Goal: Information Seeking & Learning: Learn about a topic

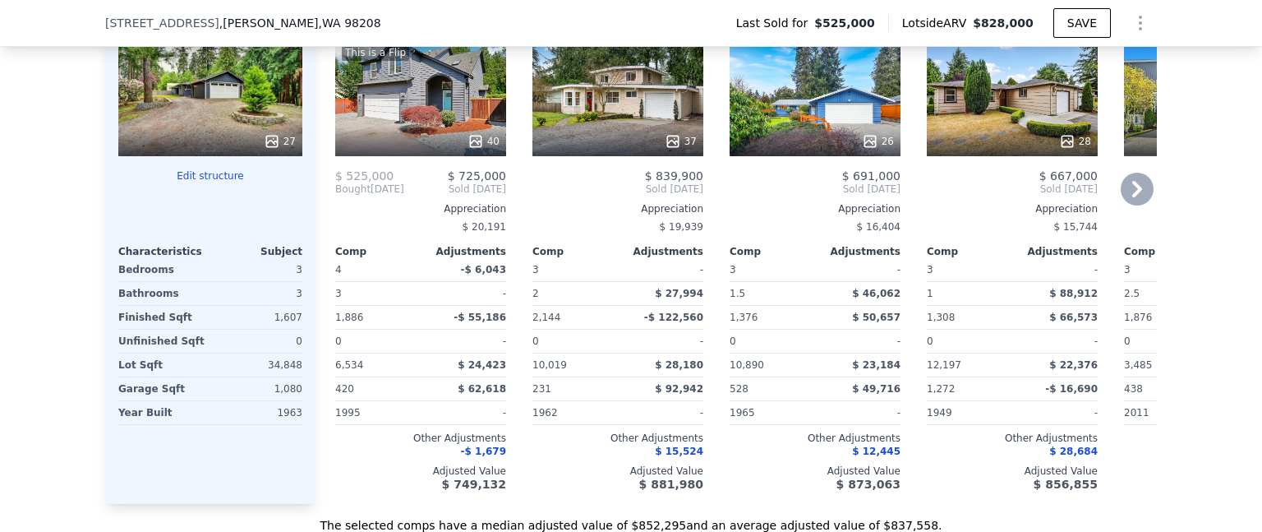
scroll to position [1883, 0]
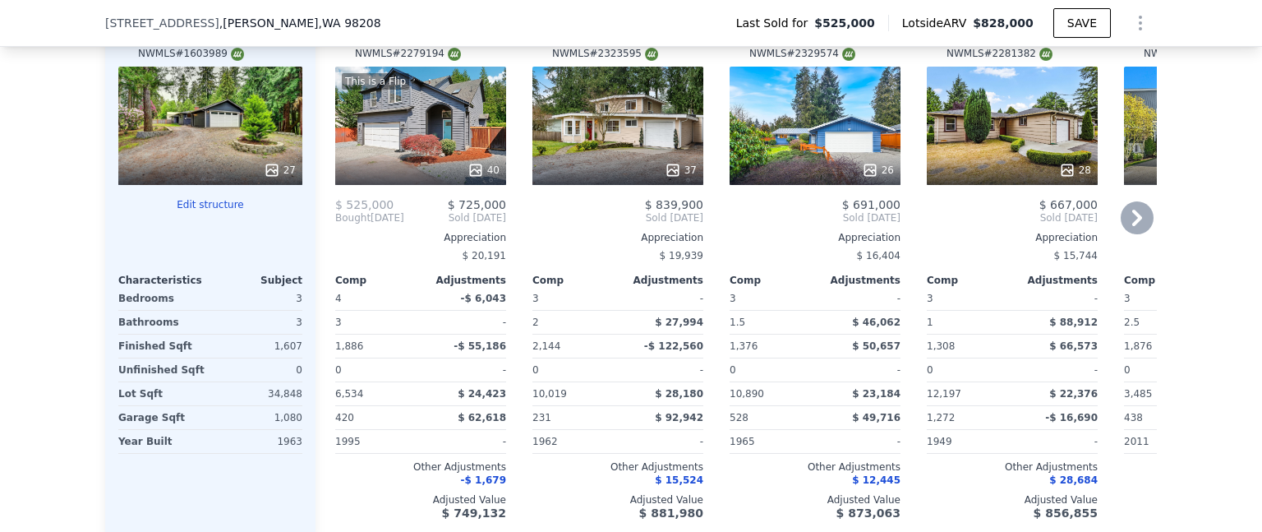
click at [1133, 220] on icon at bounding box center [1137, 217] width 33 height 33
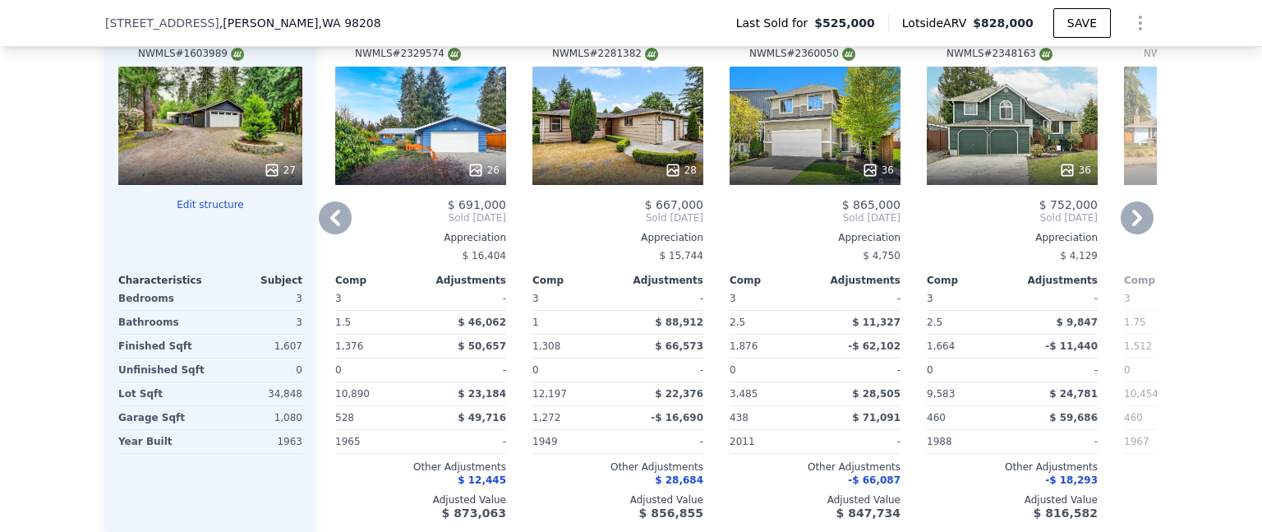
click at [1133, 220] on icon at bounding box center [1137, 217] width 33 height 33
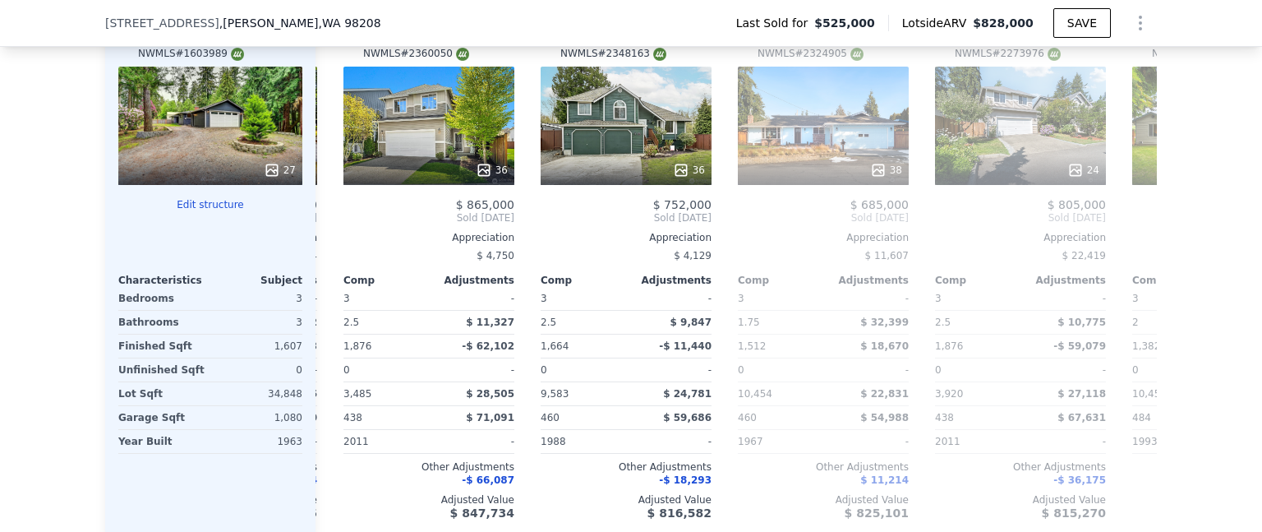
scroll to position [0, 789]
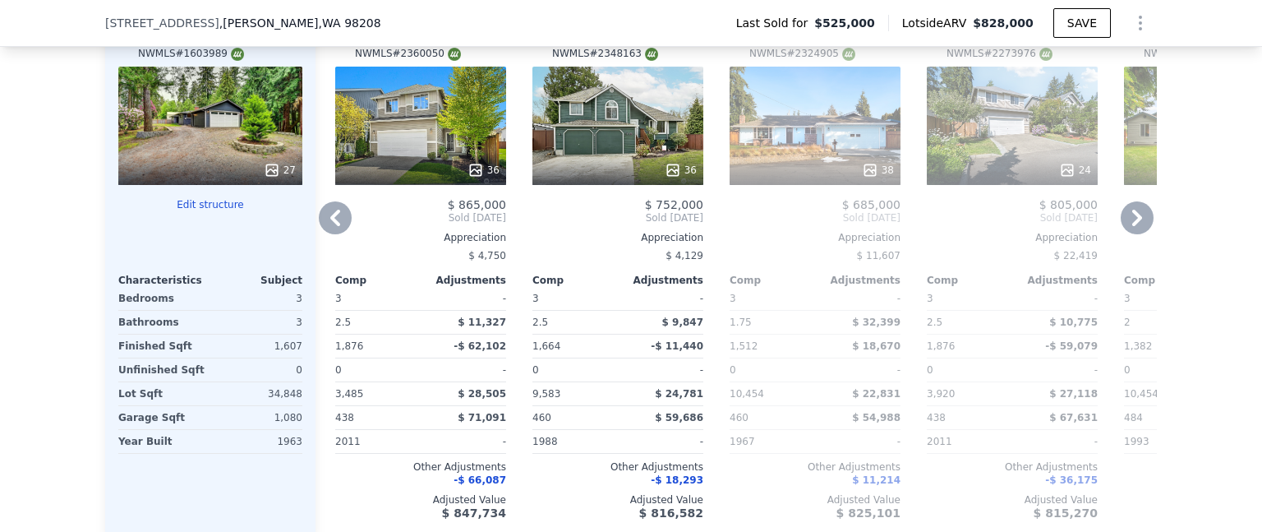
click at [331, 221] on icon at bounding box center [335, 218] width 10 height 16
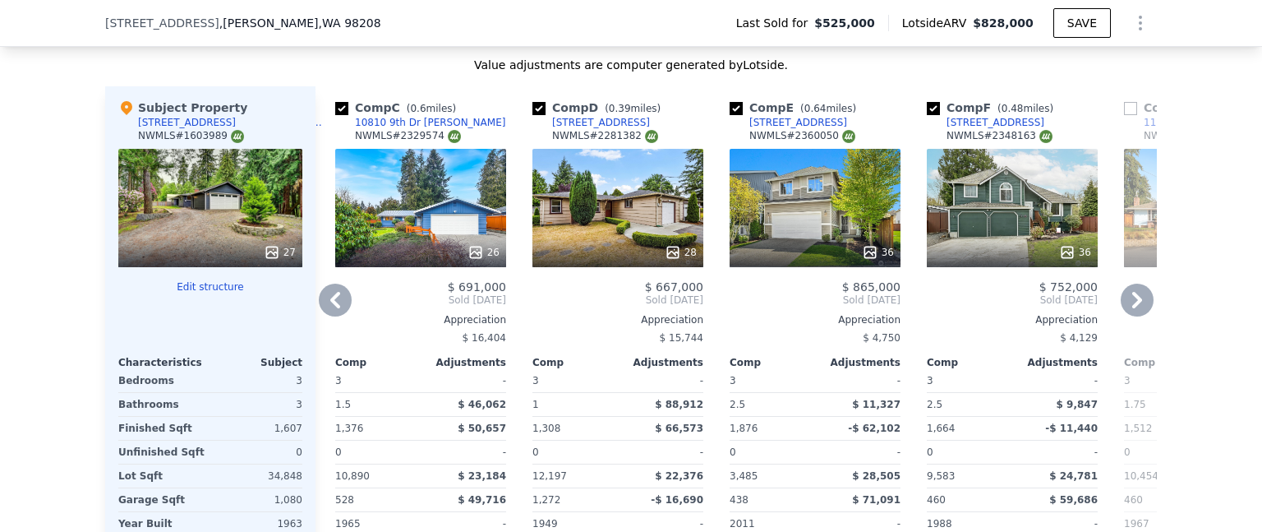
scroll to position [1719, 0]
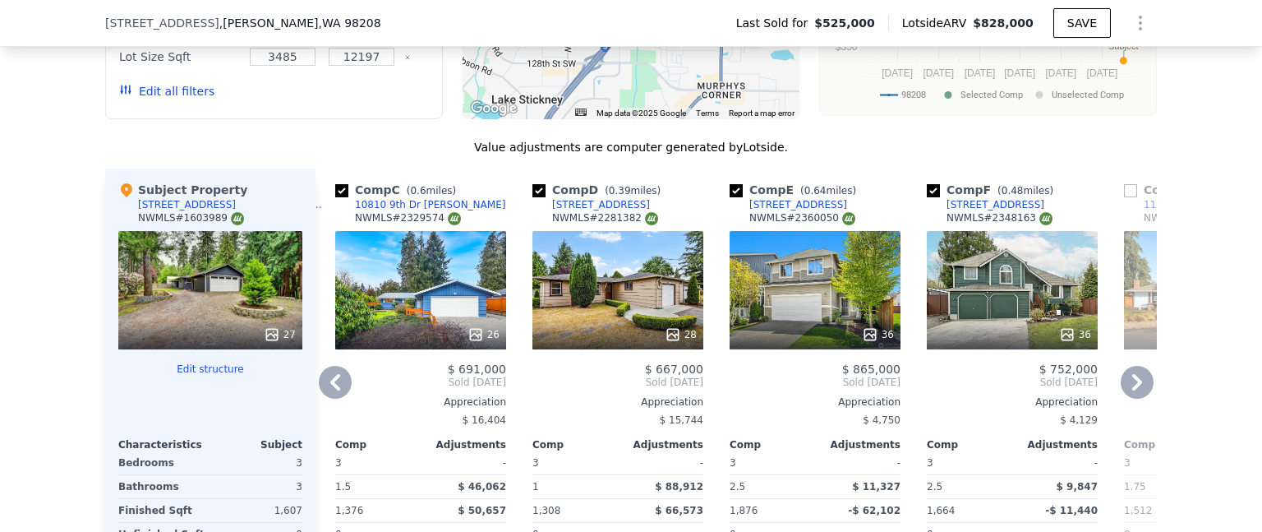
click at [1132, 385] on icon at bounding box center [1137, 382] width 10 height 16
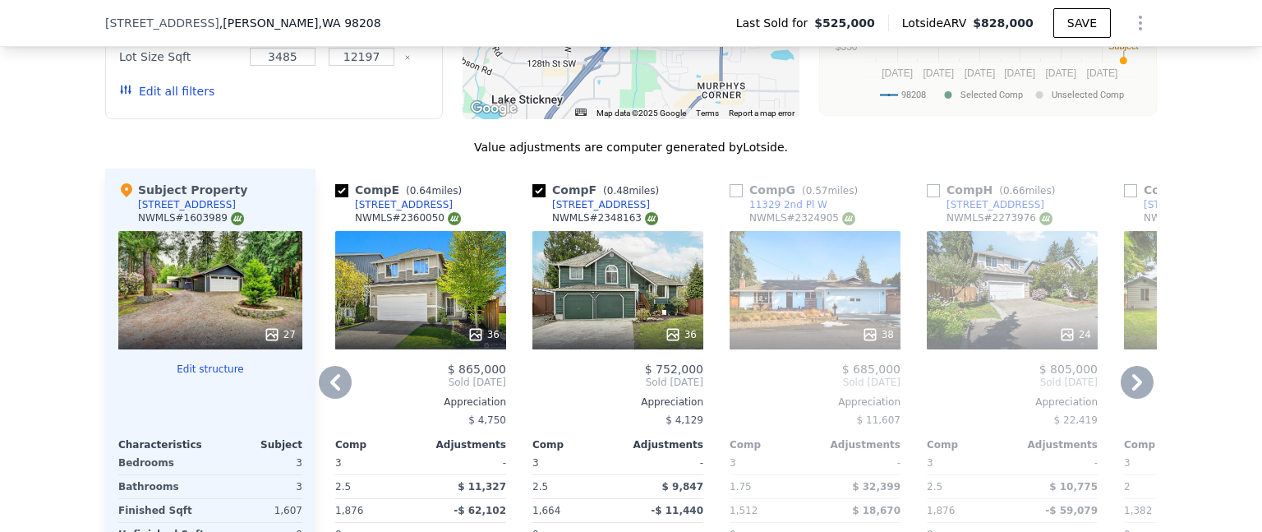
click at [1132, 384] on icon at bounding box center [1137, 382] width 10 height 16
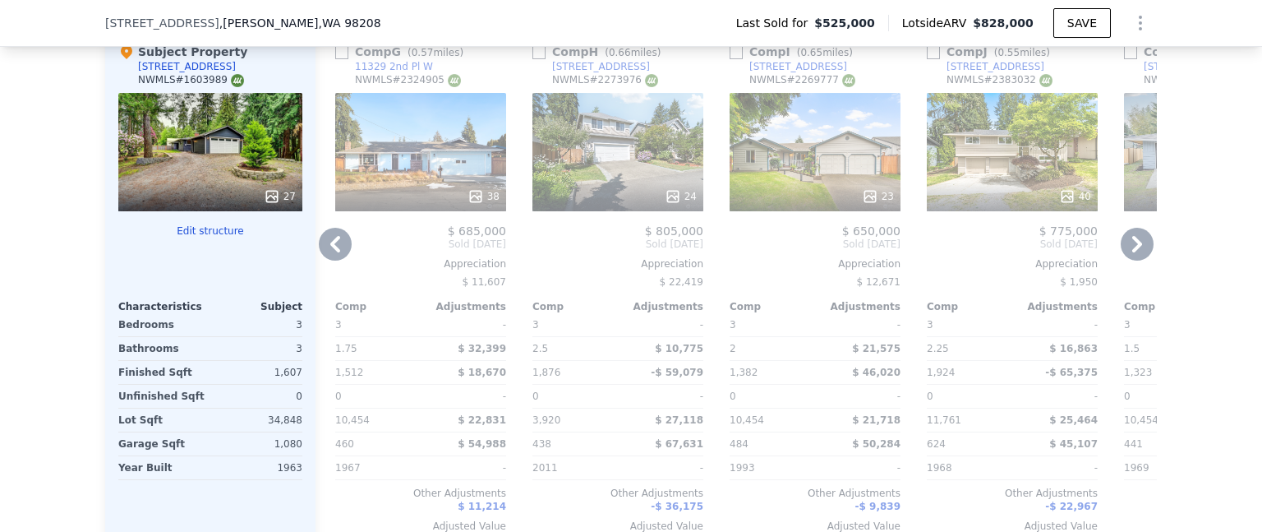
scroll to position [1883, 0]
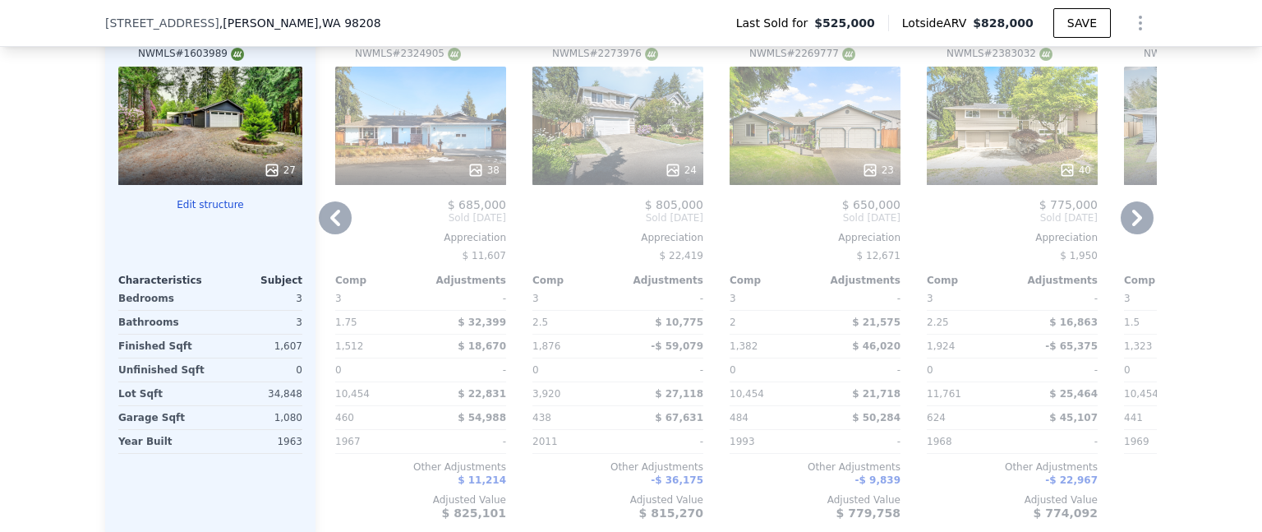
click at [1128, 217] on icon at bounding box center [1137, 217] width 33 height 33
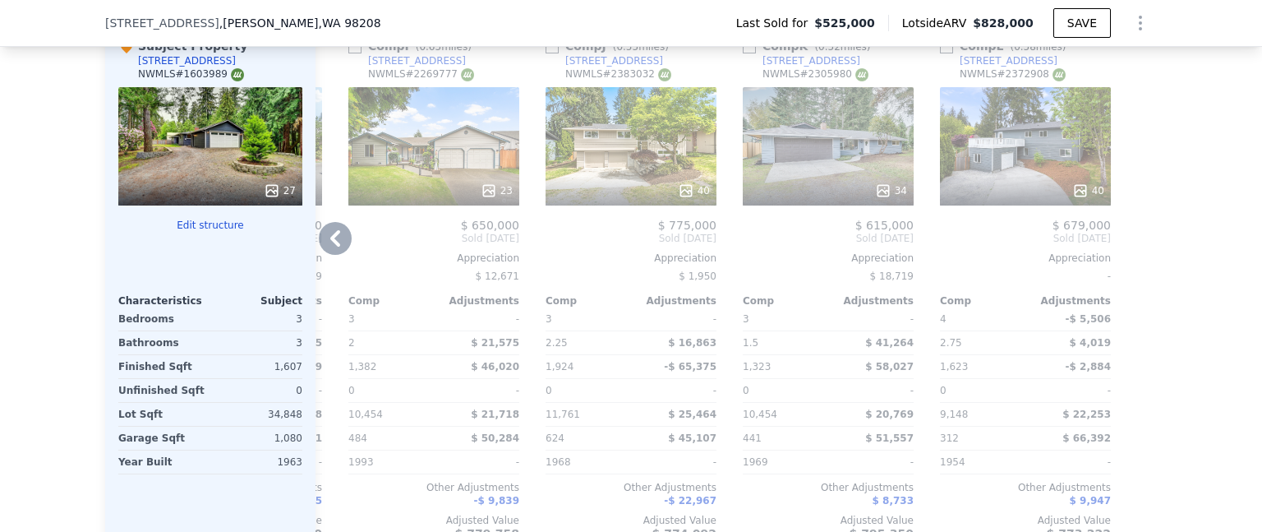
scroll to position [1801, 0]
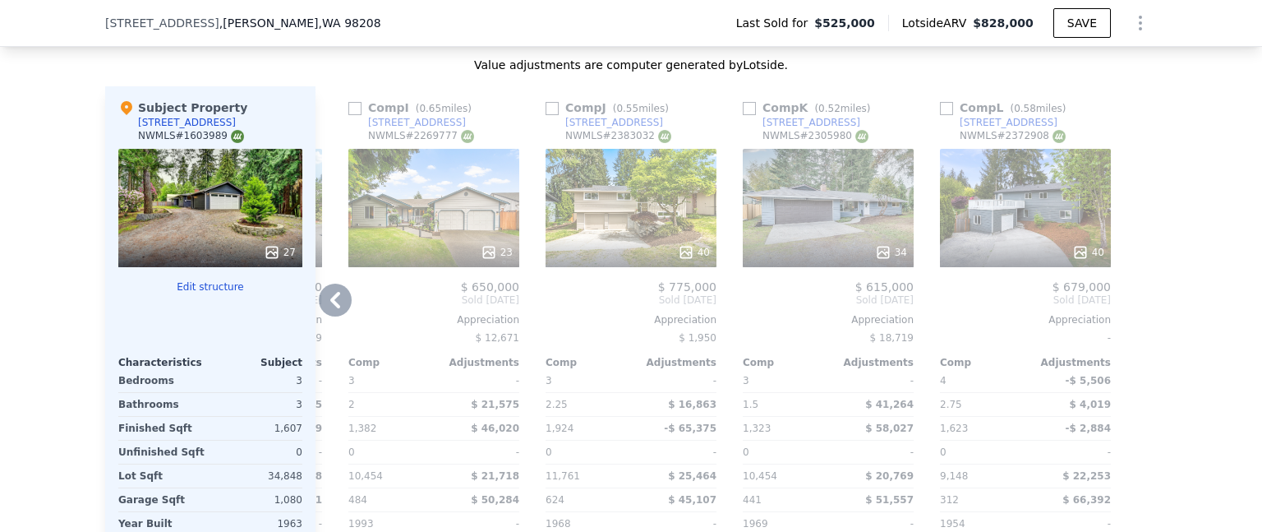
click at [325, 302] on icon at bounding box center [335, 299] width 33 height 33
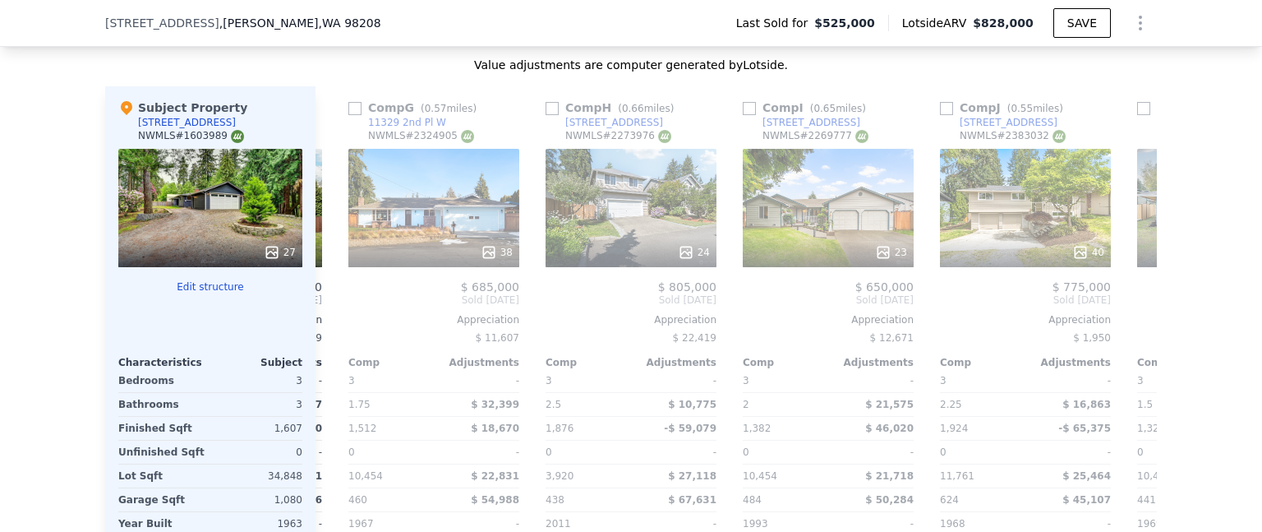
click at [325, 302] on div "Comp A ( 0.64 miles) [STREET_ADDRESS] # 2279194 This is a Flip 40 $ 525,000 $ 7…" at bounding box center [736, 350] width 841 height 528
click at [325, 302] on icon at bounding box center [335, 299] width 33 height 33
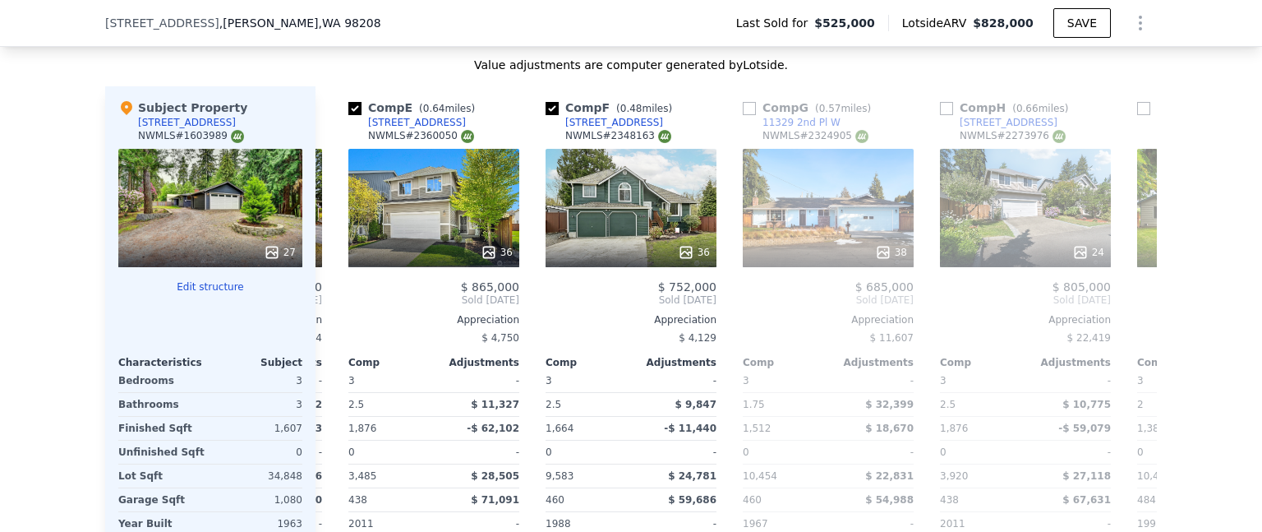
click at [325, 302] on div "Comp A ( 0.64 miles) [STREET_ADDRESS] # 2279194 This is a Flip 40 $ 525,000 $ 7…" at bounding box center [736, 350] width 841 height 528
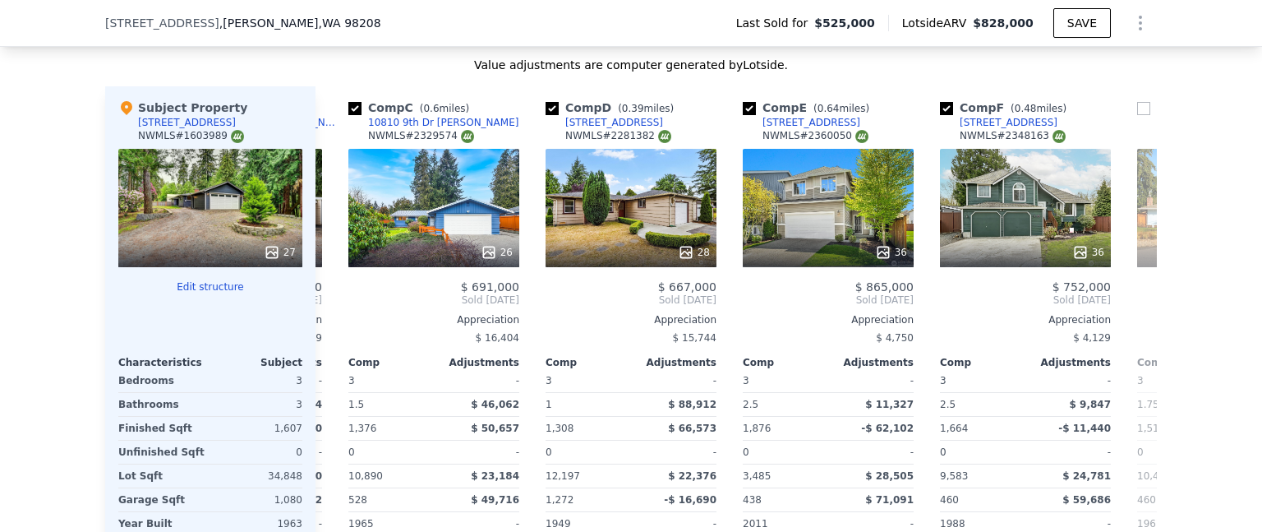
click at [325, 302] on div "Comp A ( 0.64 miles) [STREET_ADDRESS] # 2279194 This is a Flip 40 $ 525,000 $ 7…" at bounding box center [736, 350] width 841 height 528
click at [325, 302] on icon at bounding box center [335, 299] width 33 height 33
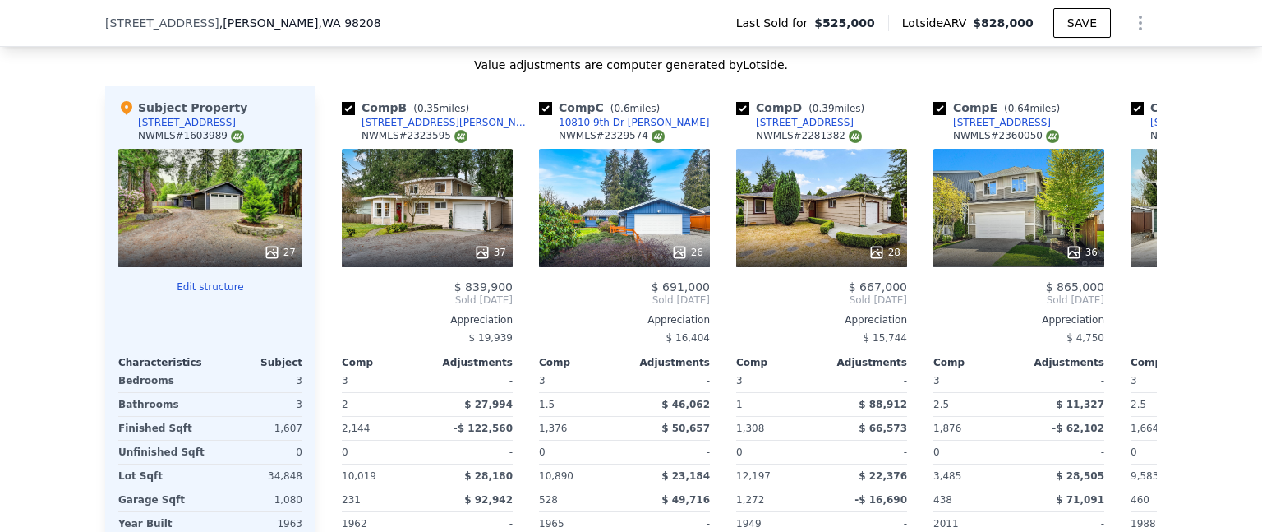
scroll to position [0, 0]
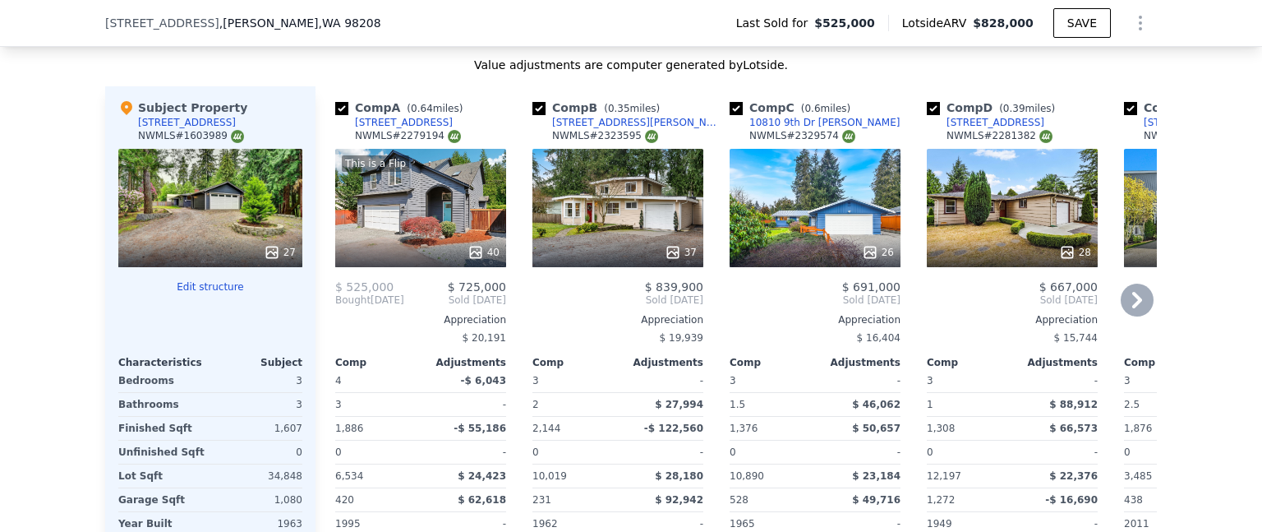
click at [329, 302] on div "Comp A ( 0.64 miles) [STREET_ADDRESS] # 2279194 This is a Flip 40 $ 525,000 $ 7…" at bounding box center [421, 350] width 184 height 528
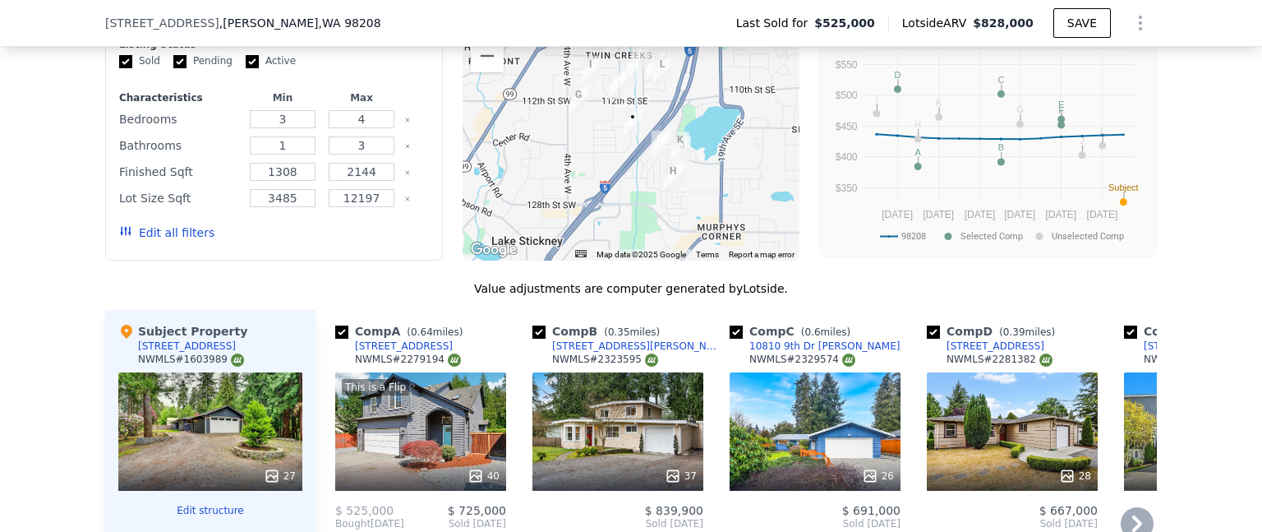
scroll to position [1555, 0]
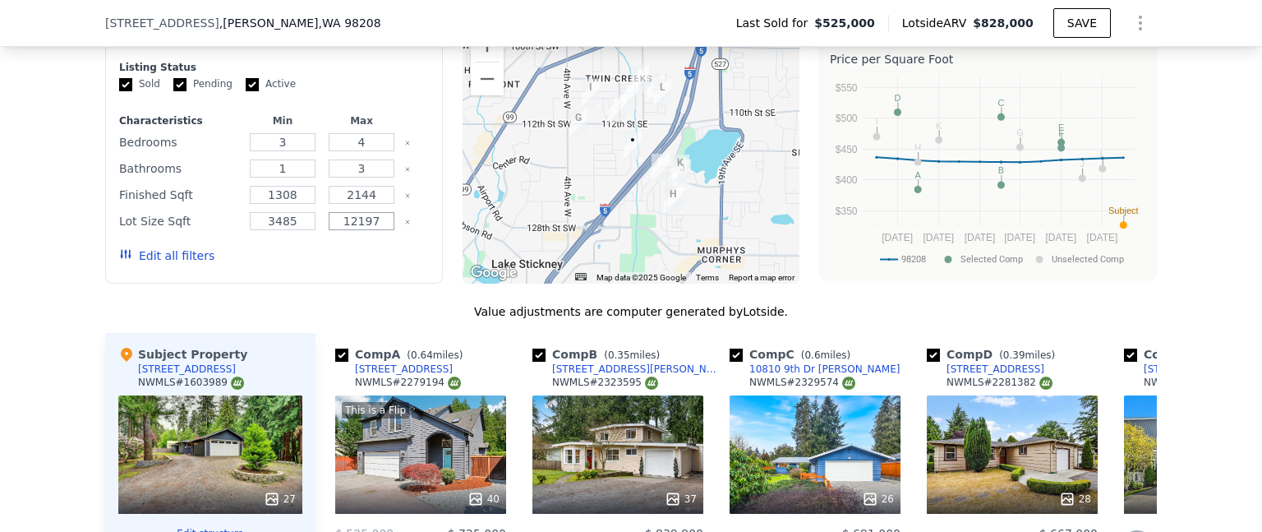
click at [373, 223] on input "12197" at bounding box center [361, 221] width 65 height 18
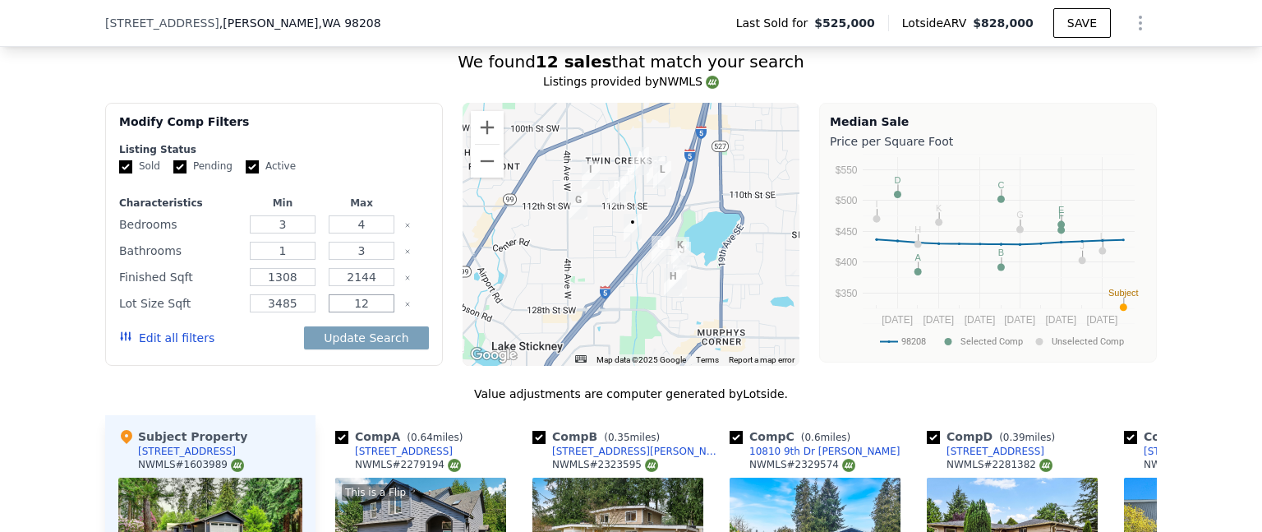
type input "1"
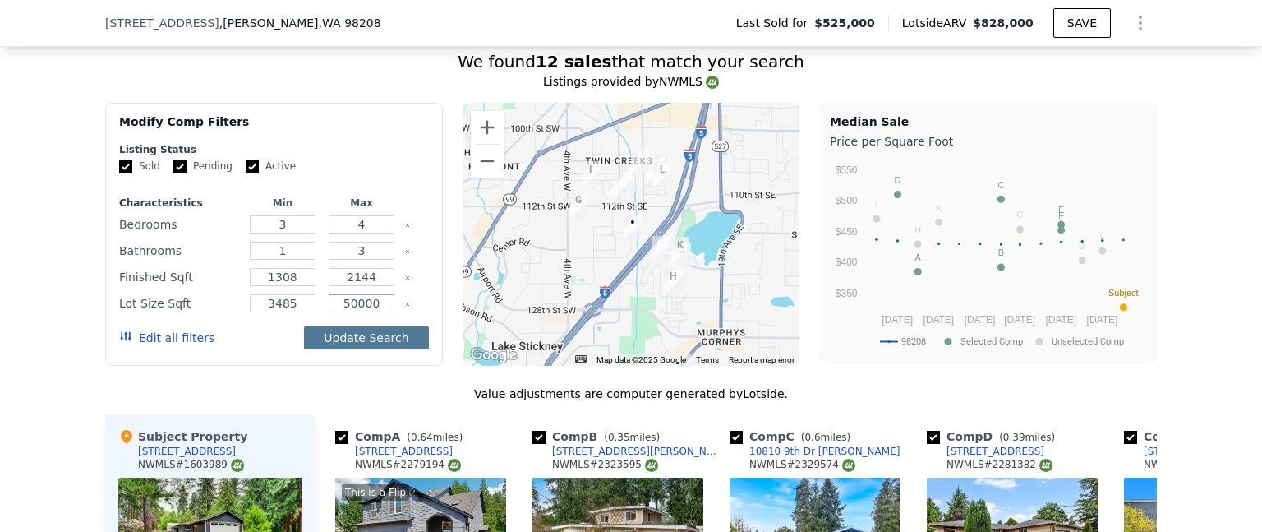
type input "50000"
click at [352, 349] on button "Update Search" at bounding box center [366, 337] width 124 height 23
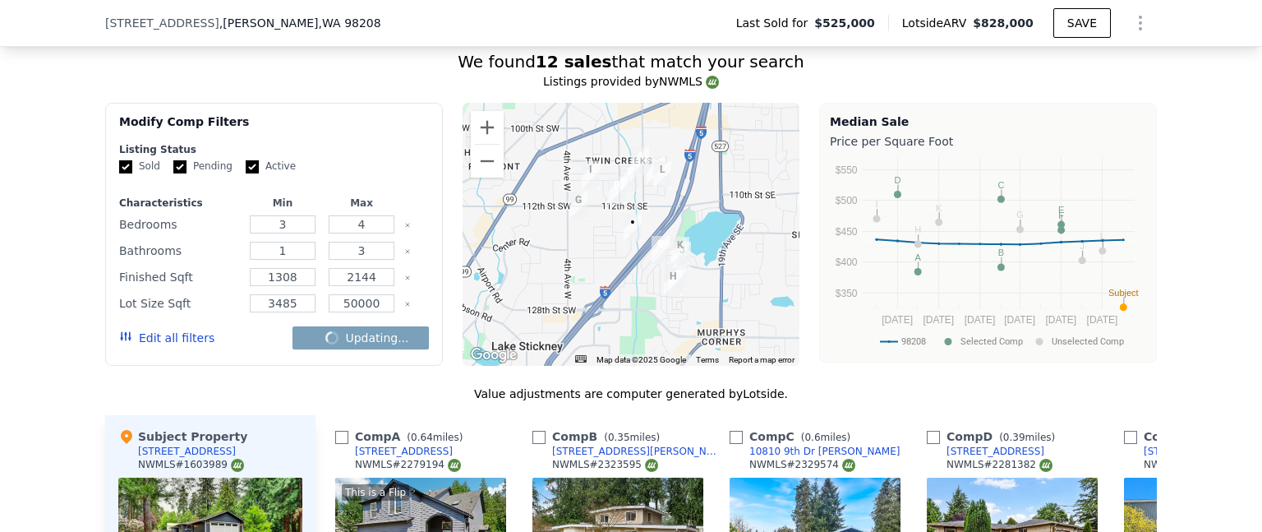
checkbox input "false"
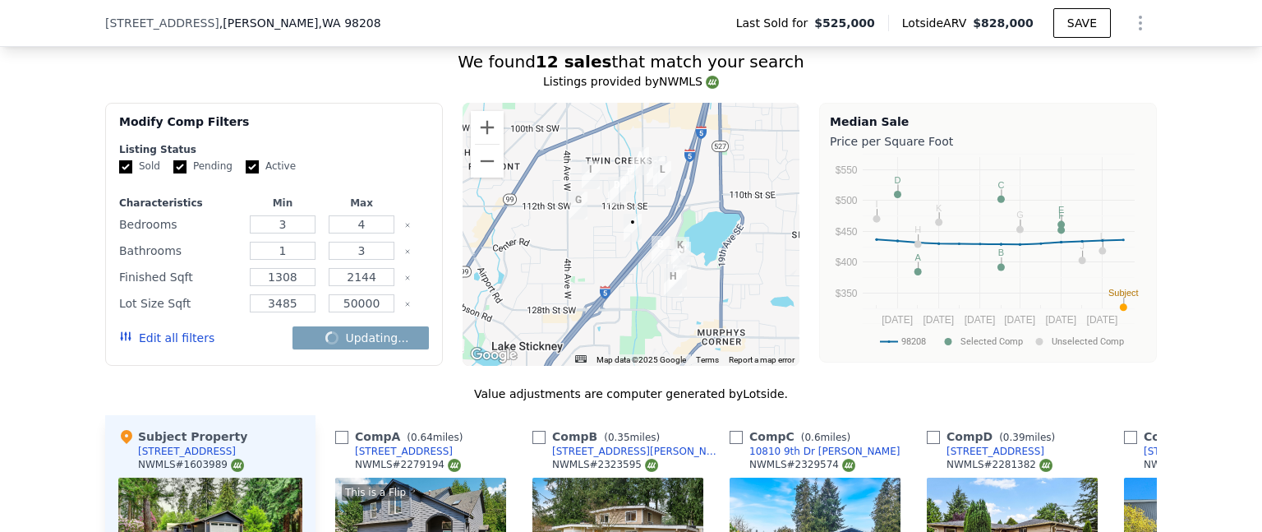
checkbox input "false"
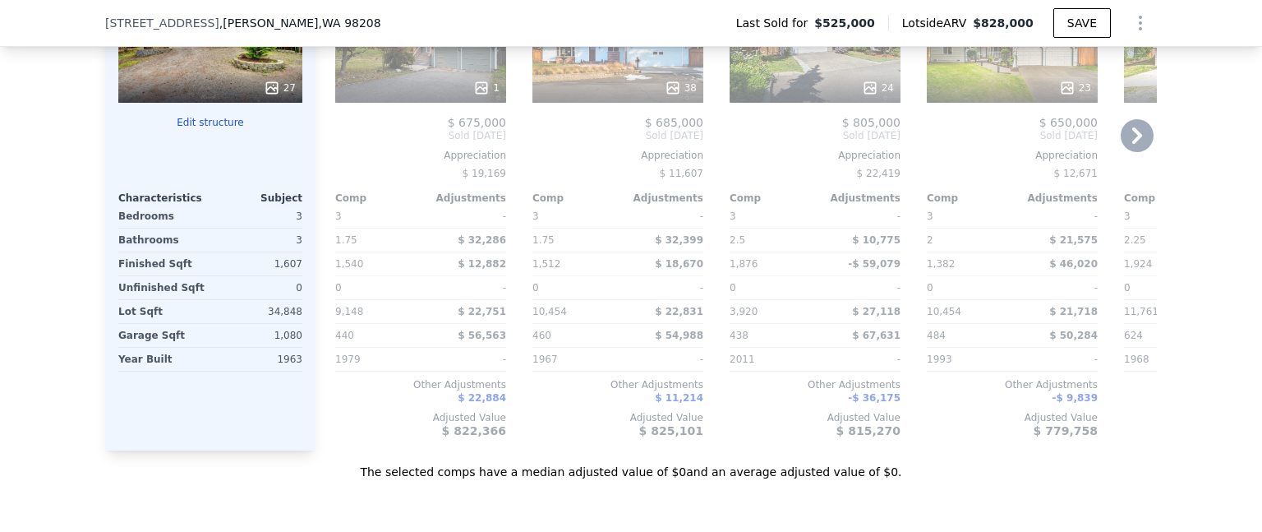
scroll to position [1883, 0]
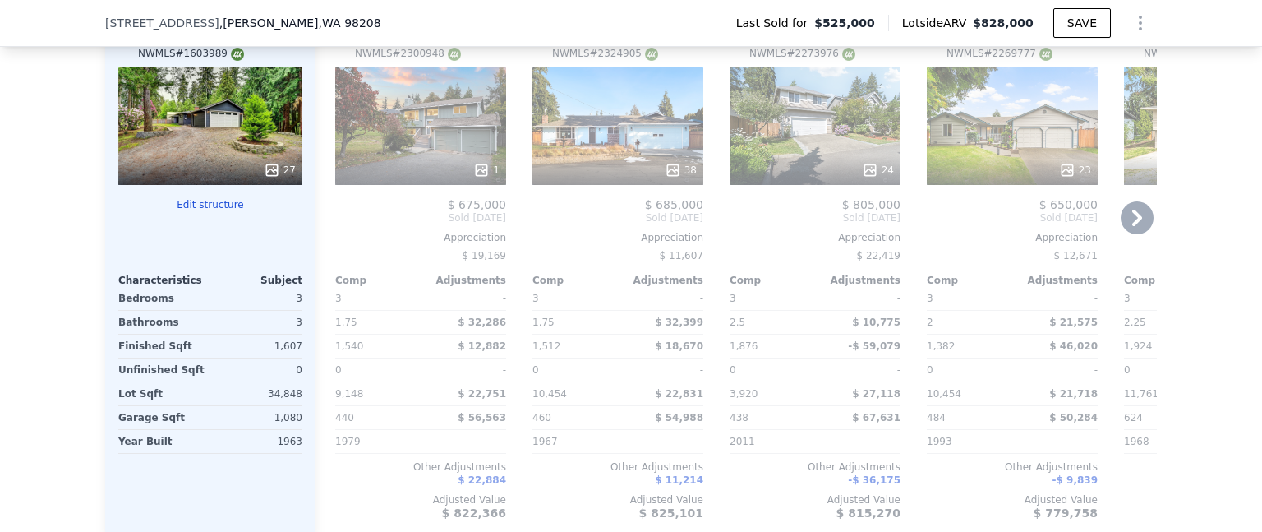
click at [1127, 224] on icon at bounding box center [1137, 217] width 33 height 33
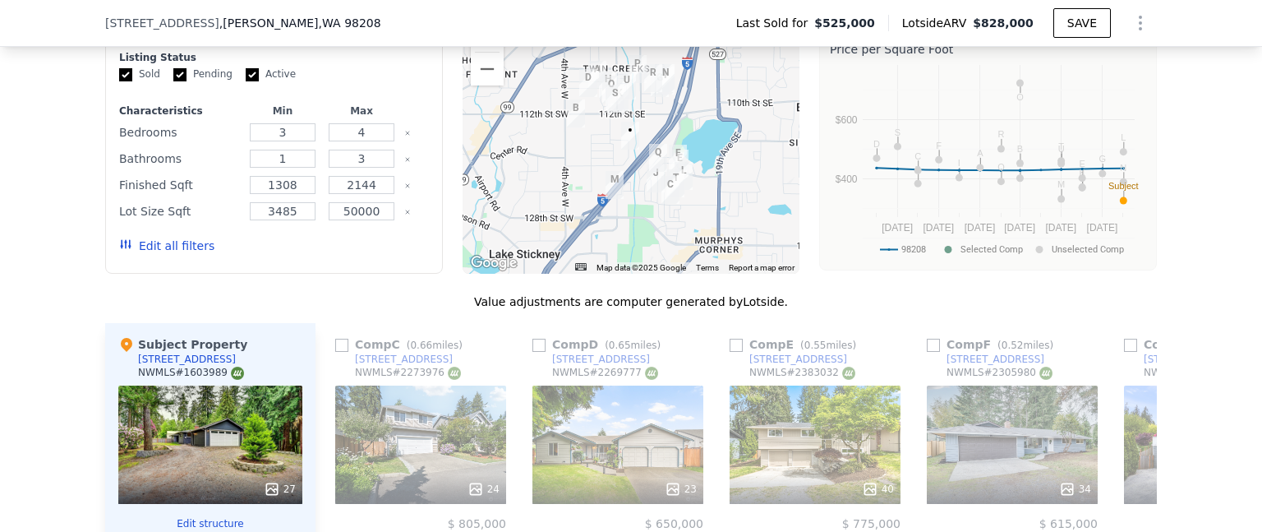
scroll to position [1555, 0]
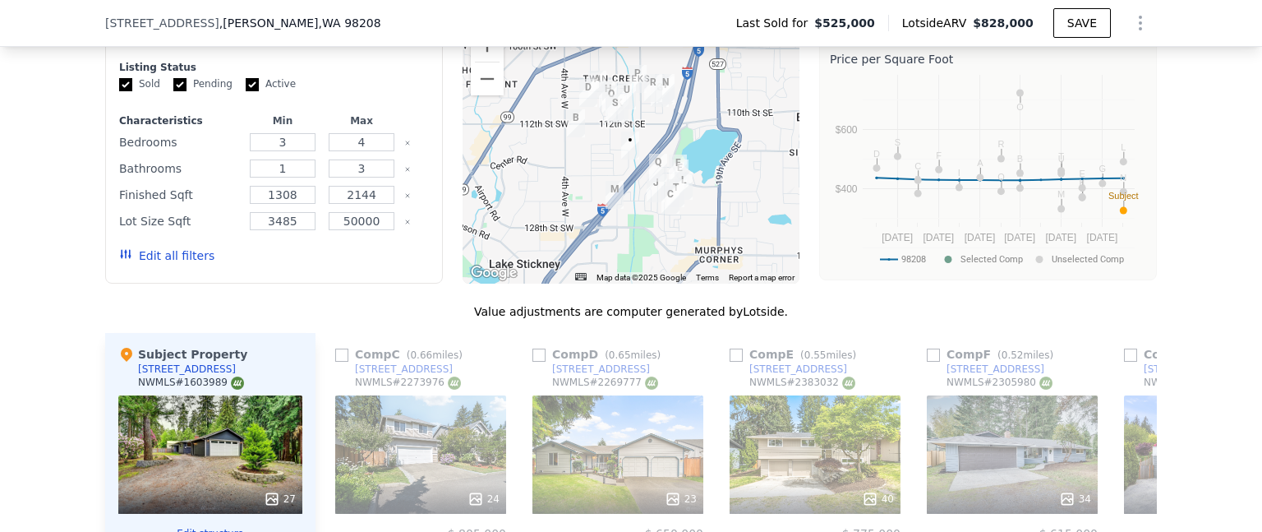
click at [182, 264] on button "Edit all filters" at bounding box center [166, 255] width 95 height 16
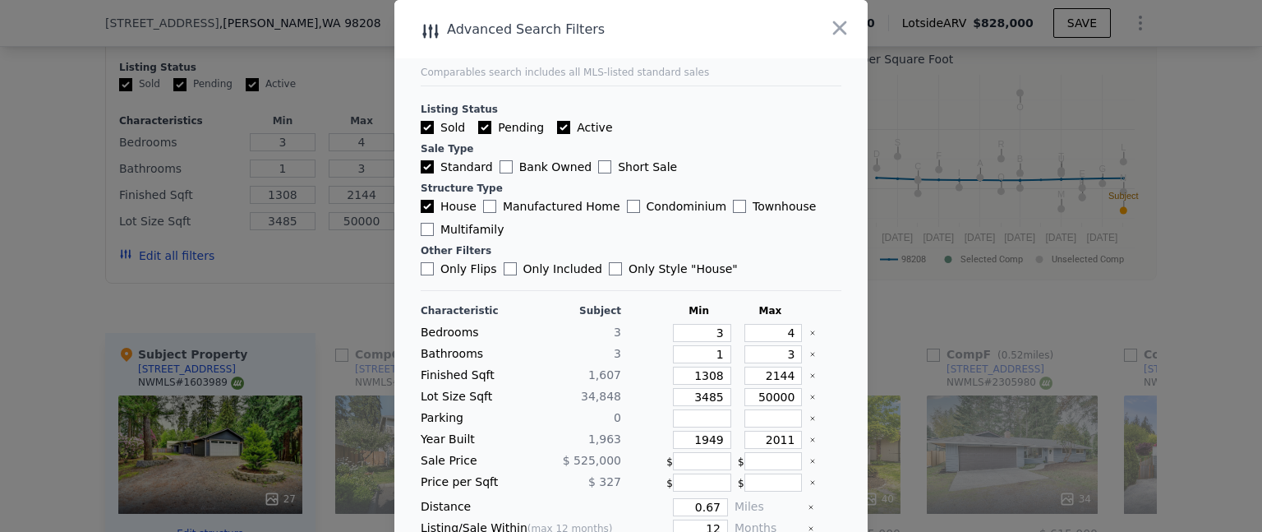
scroll to position [61, 0]
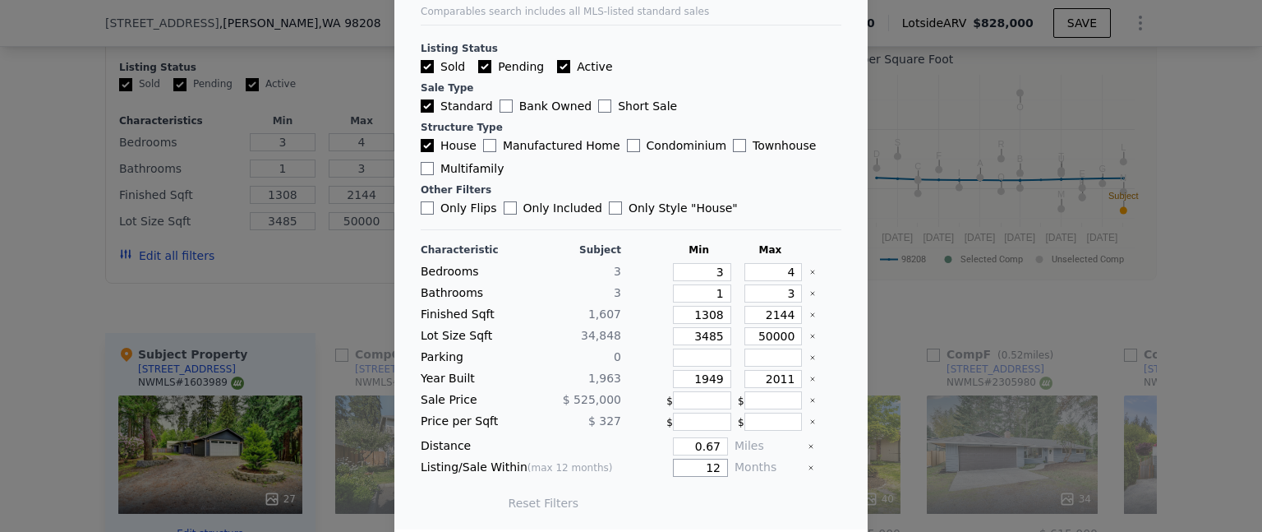
click at [700, 469] on input "12" at bounding box center [700, 468] width 55 height 18
click at [703, 469] on input "12" at bounding box center [700, 468] width 55 height 18
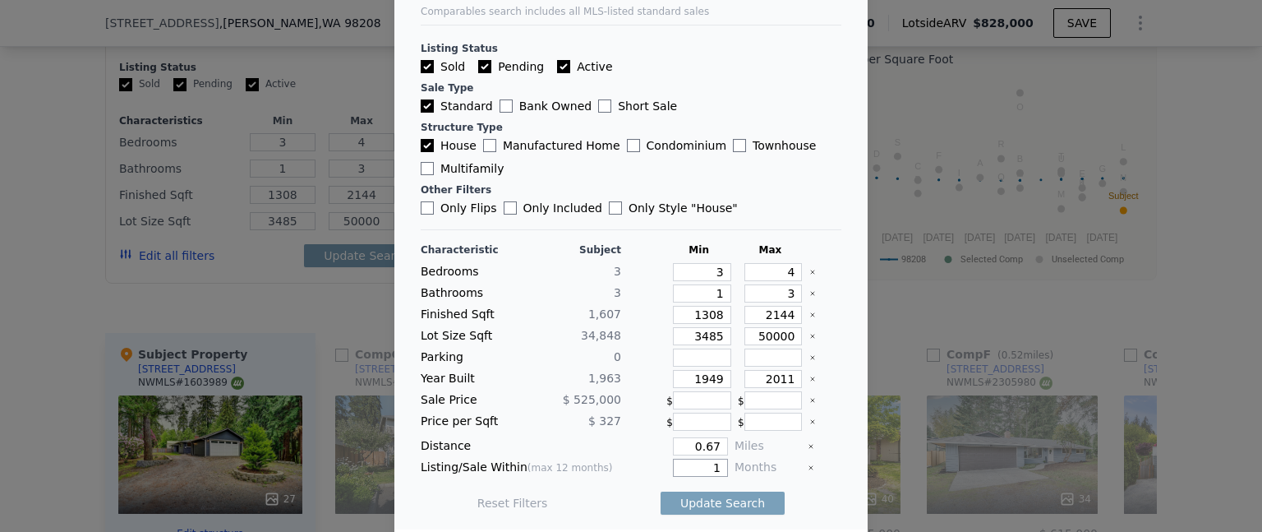
type input "1"
type input "5"
click at [723, 502] on button "Update Search" at bounding box center [723, 502] width 124 height 23
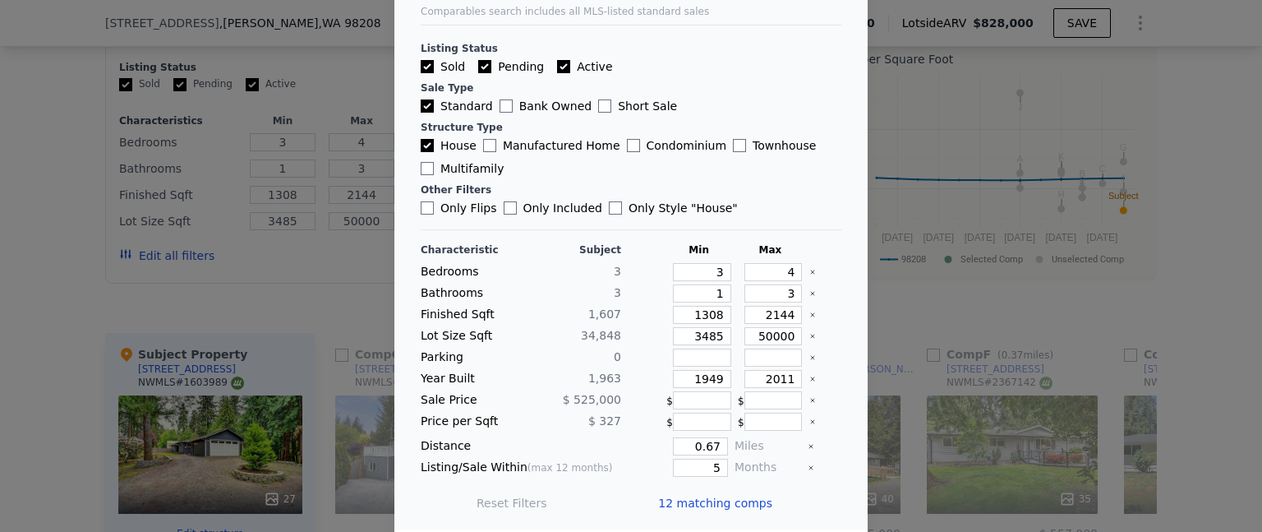
click at [712, 497] on span "12 matching comps" at bounding box center [715, 503] width 114 height 16
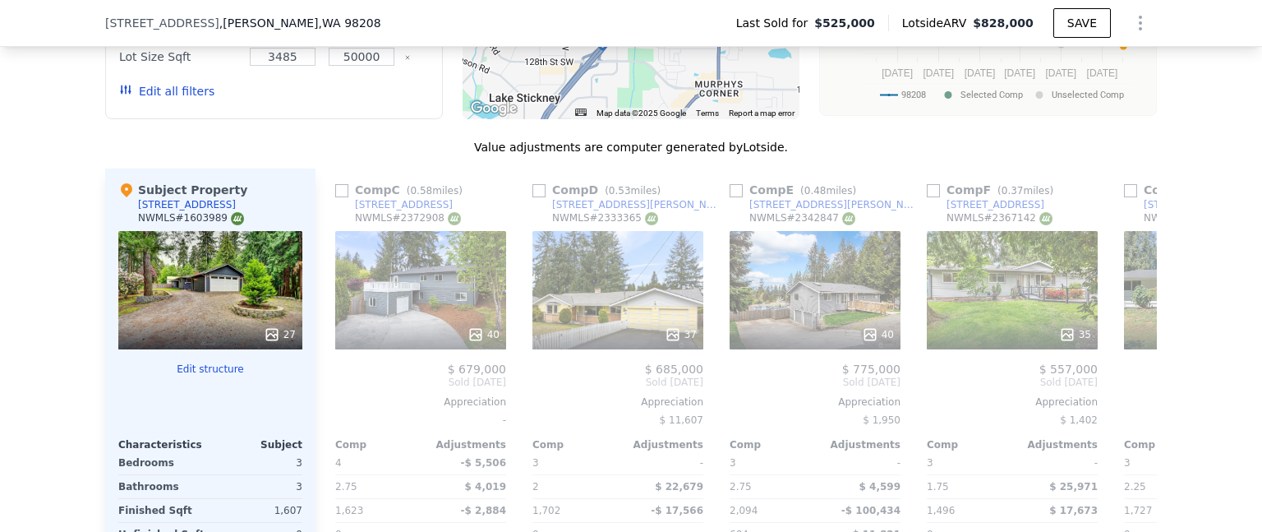
scroll to position [1801, 0]
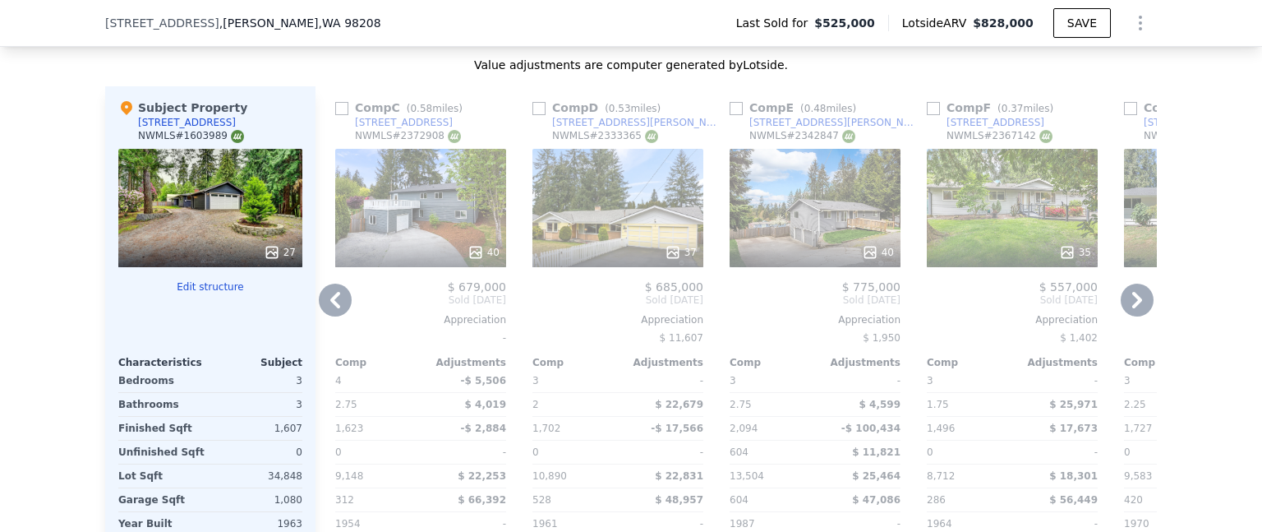
click at [1127, 307] on icon at bounding box center [1137, 299] width 33 height 33
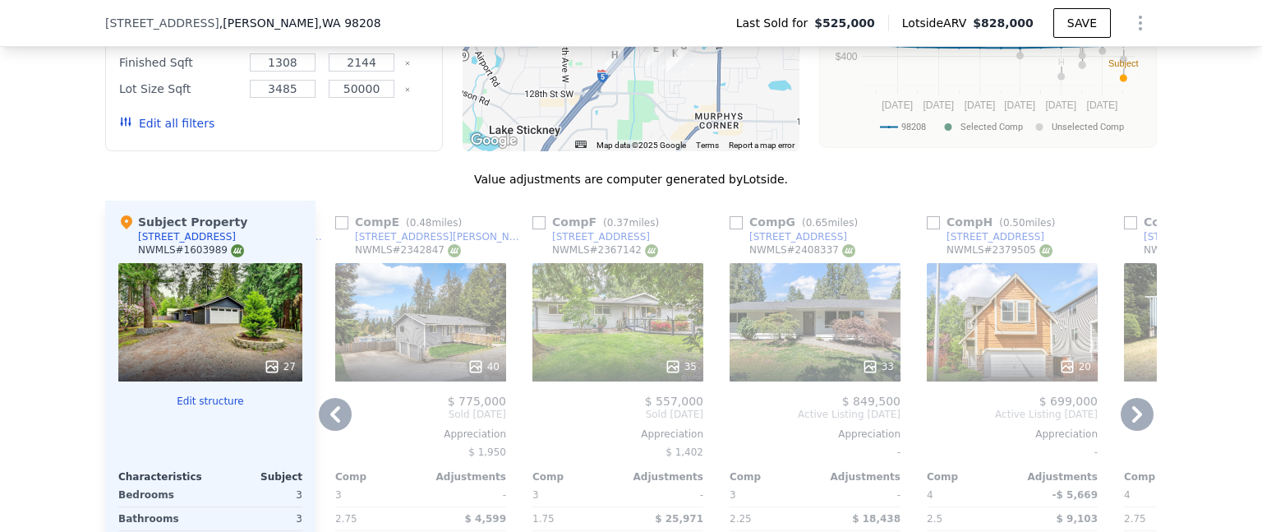
scroll to position [1719, 0]
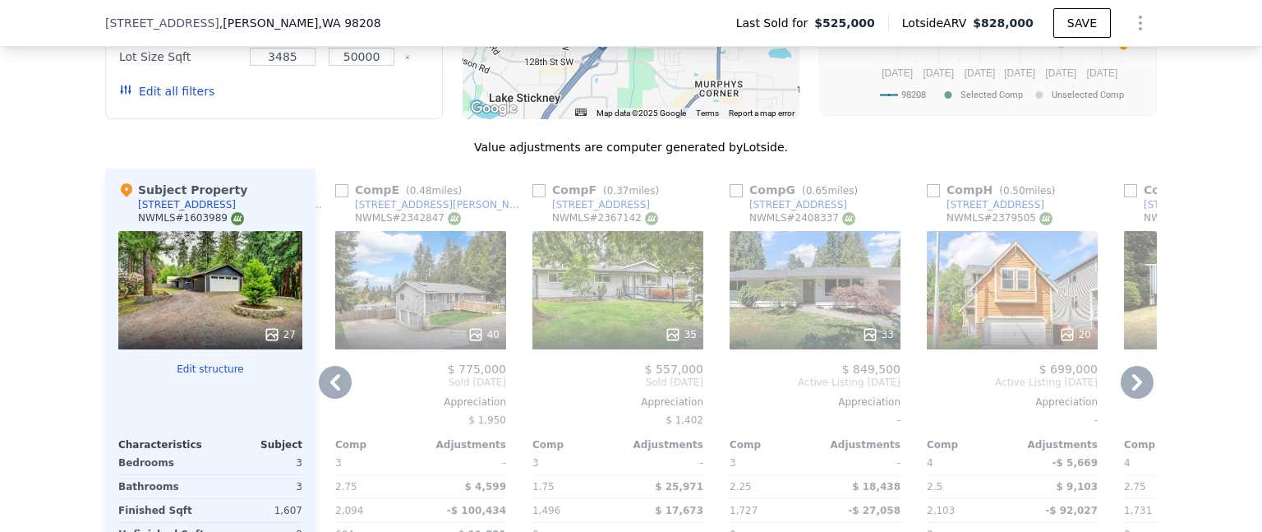
click at [1121, 391] on icon at bounding box center [1137, 382] width 33 height 33
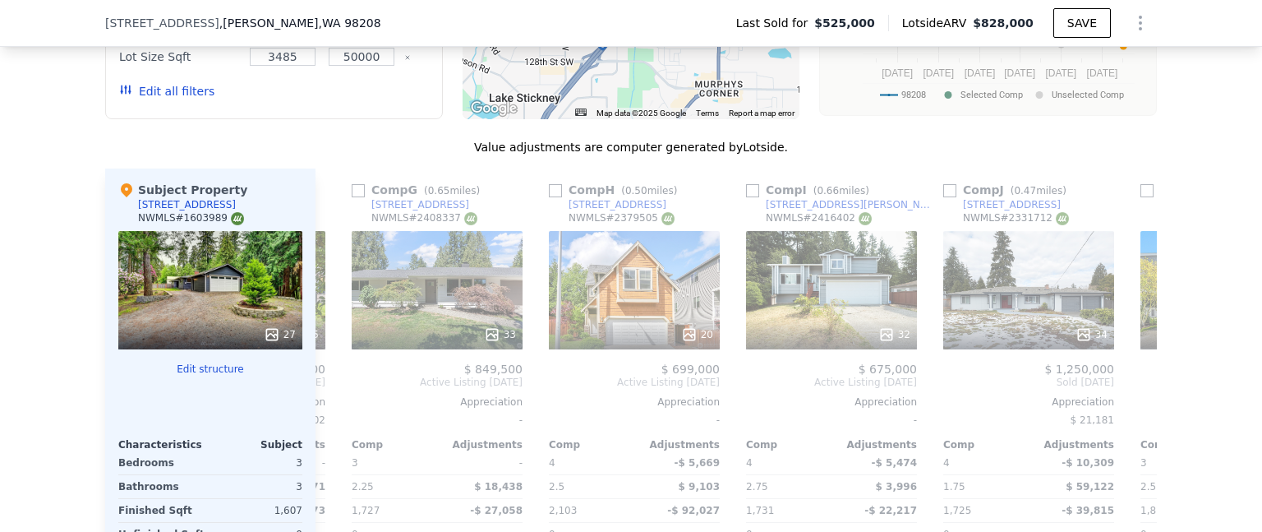
scroll to position [0, 1183]
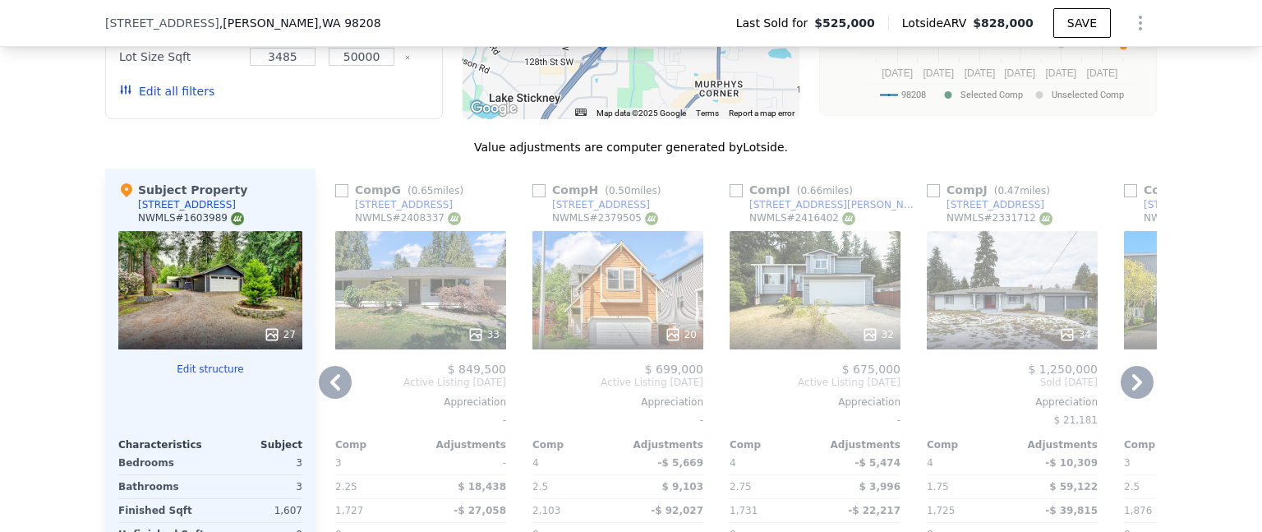
click at [1121, 391] on icon at bounding box center [1137, 382] width 33 height 33
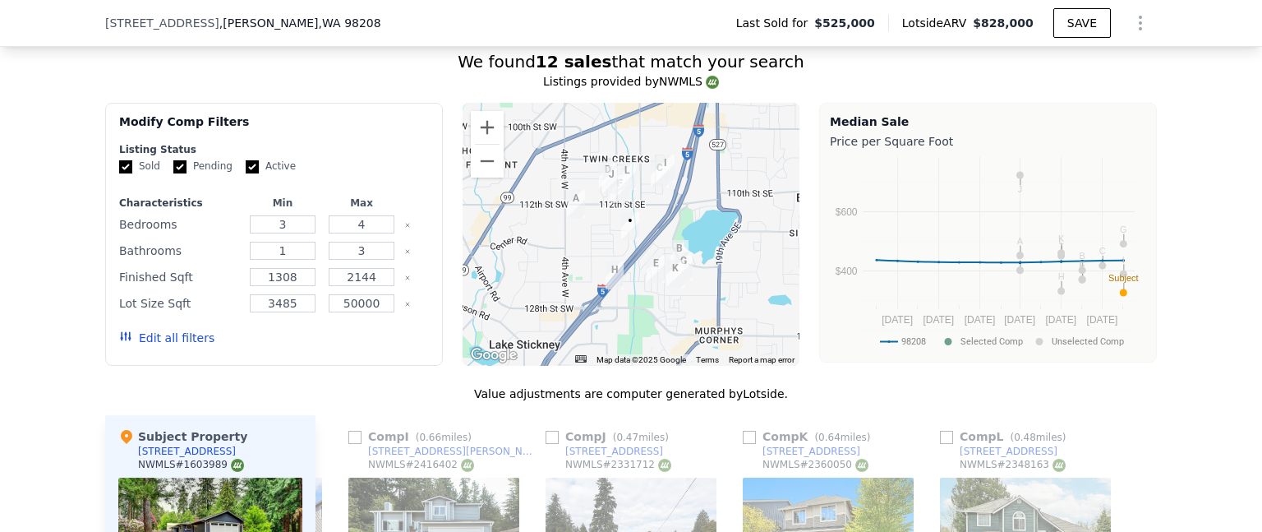
scroll to position [1555, 0]
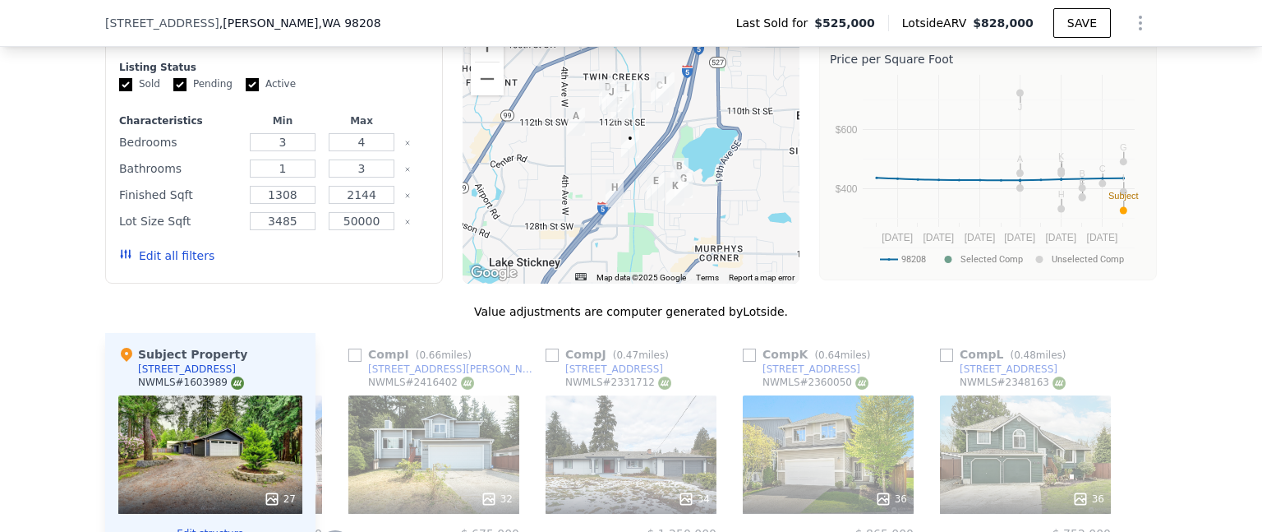
click at [568, 126] on img "11329 2nd Pl W" at bounding box center [576, 122] width 18 height 28
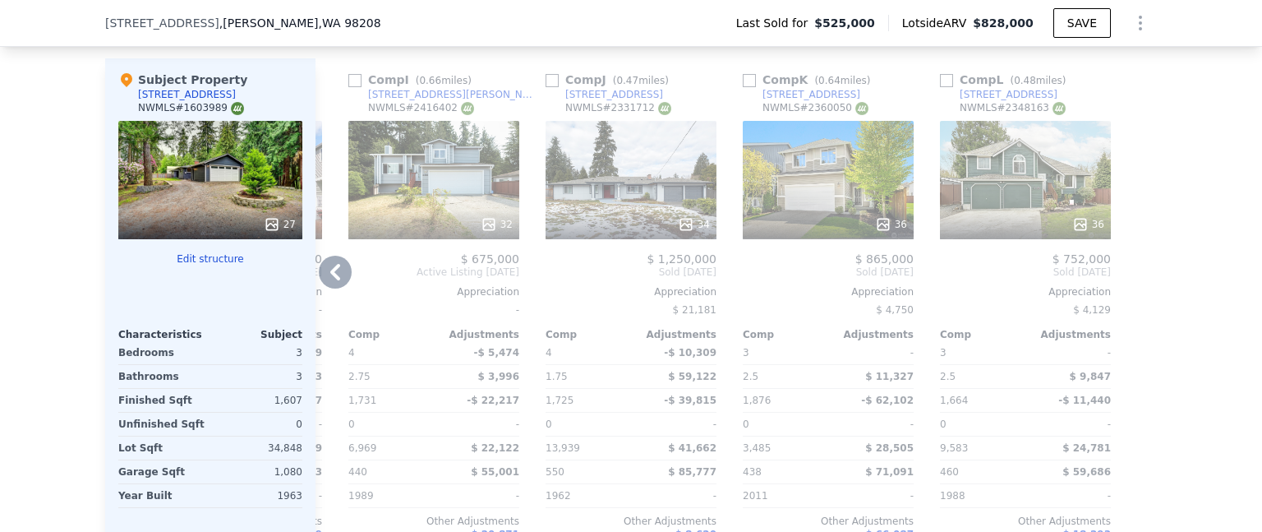
scroll to position [1801, 0]
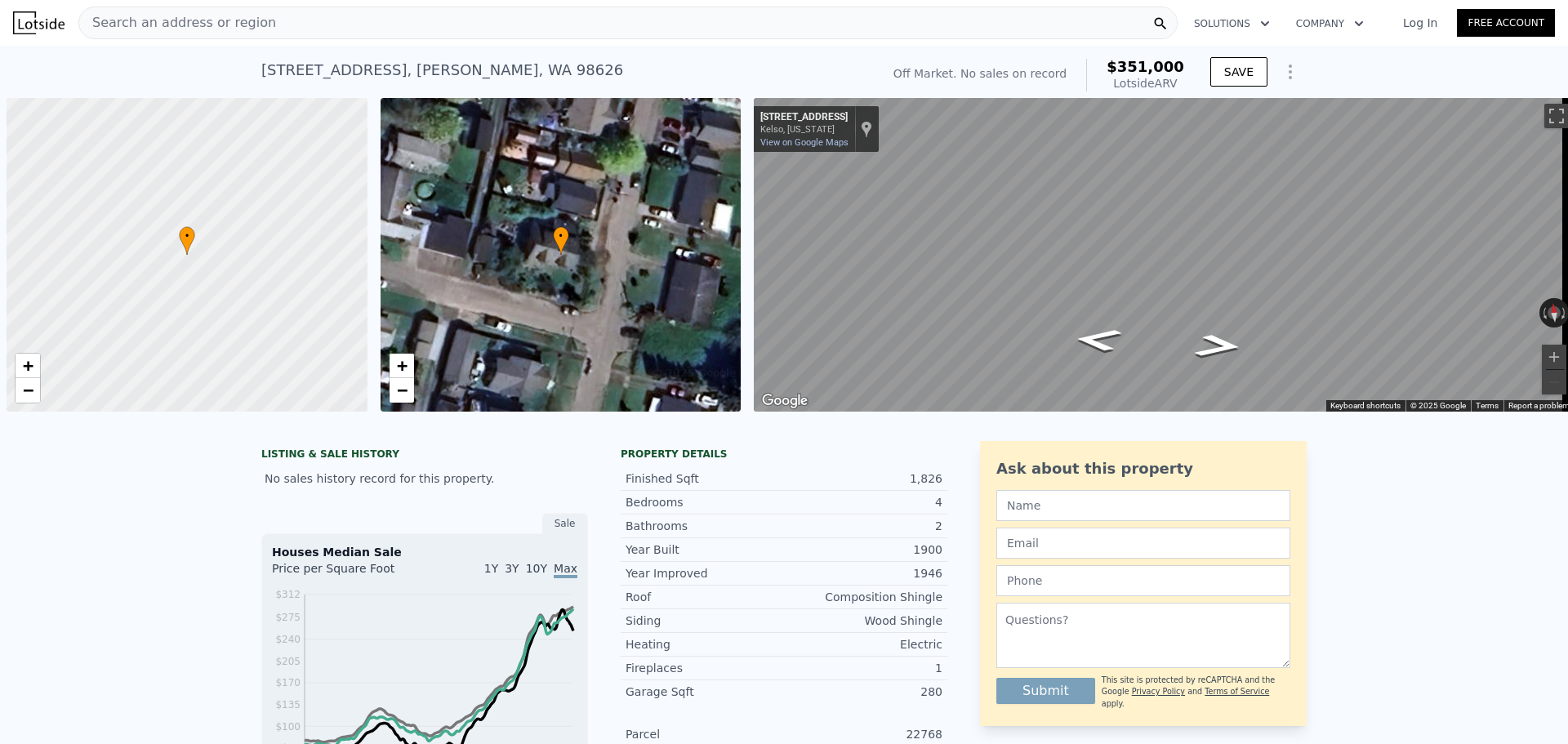
scroll to position [0, 7]
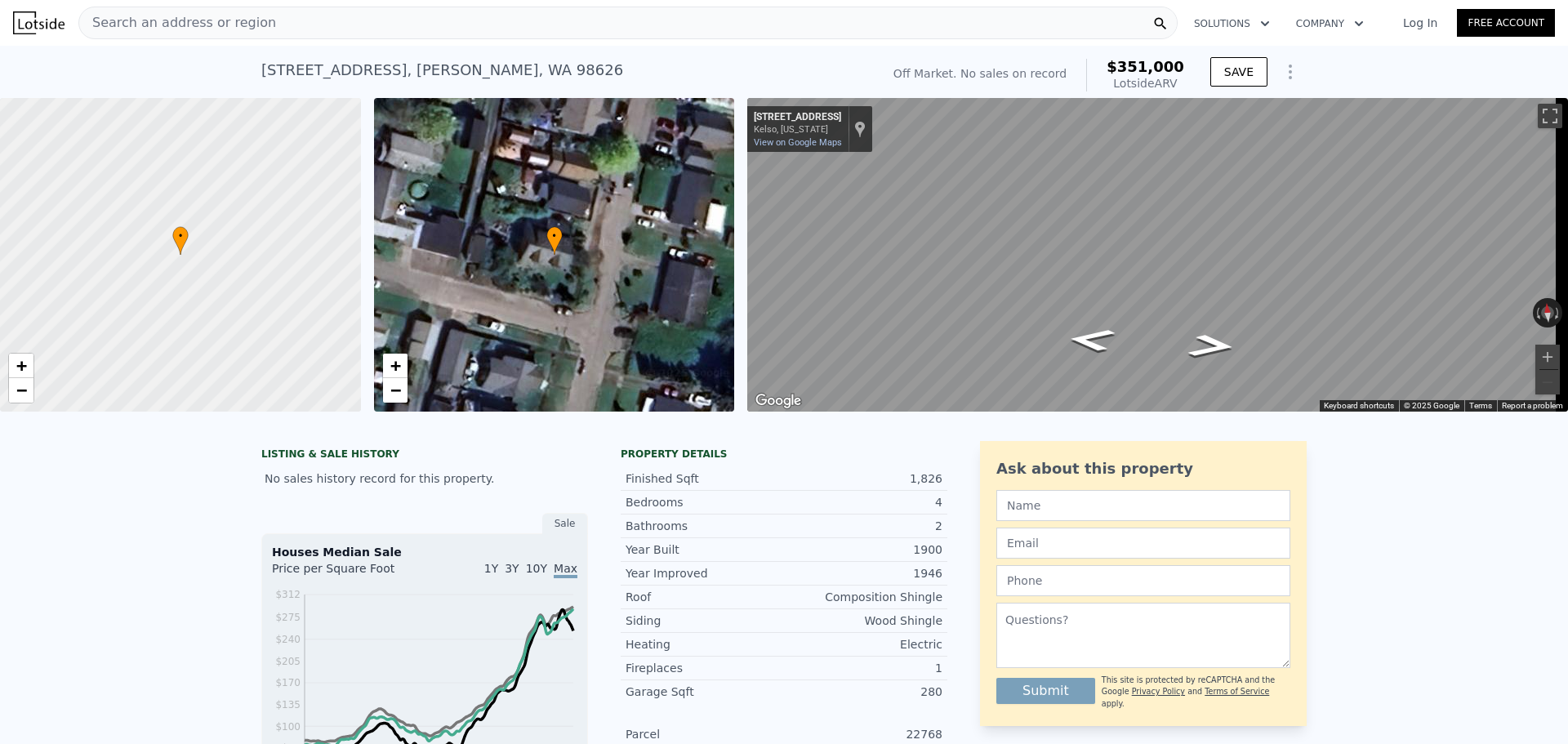
click at [396, 30] on div "Search an address or region" at bounding box center [628, 23] width 1099 height 33
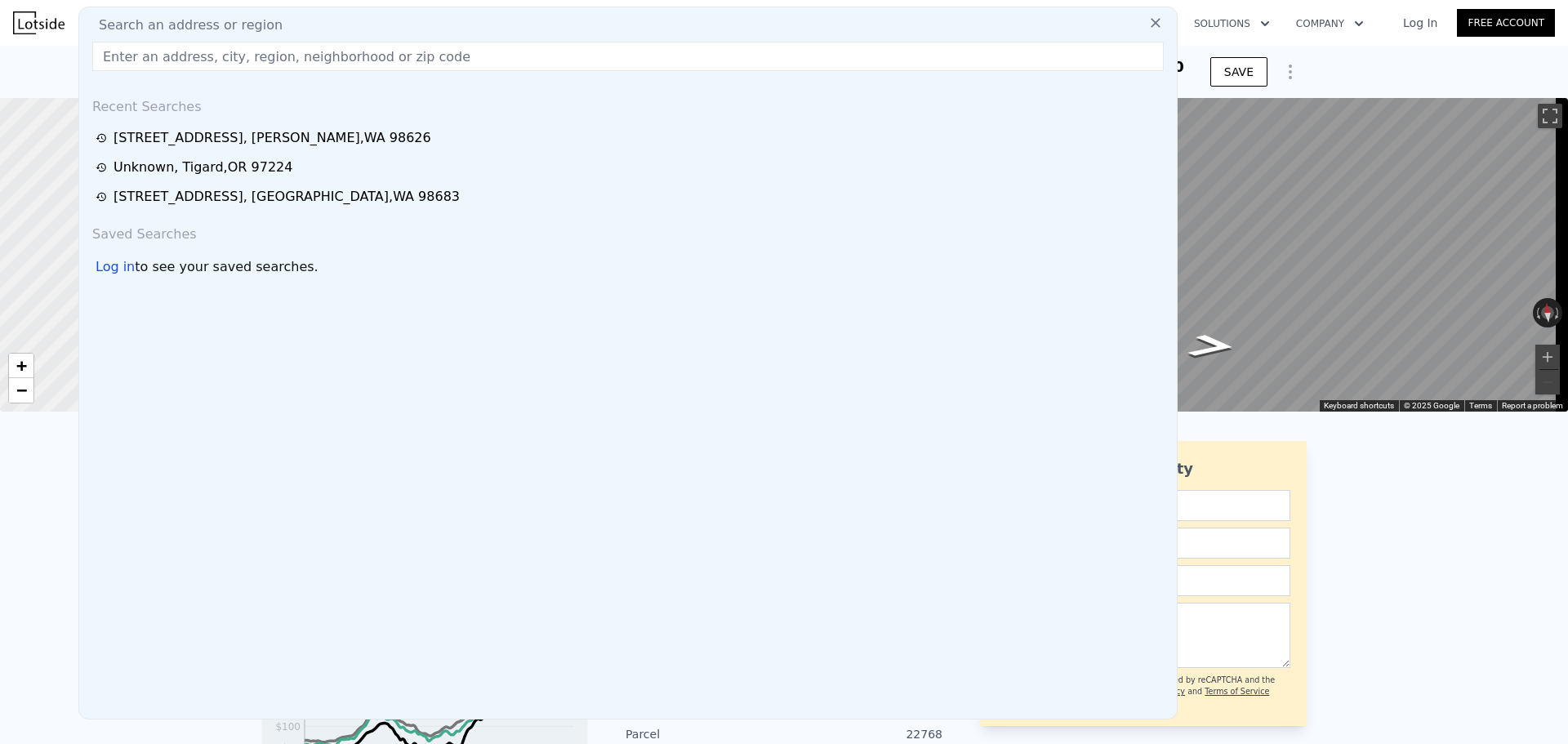
click at [297, 54] on input "text" at bounding box center [628, 57] width 1071 height 30
click at [264, 59] on input "text" at bounding box center [628, 57] width 1071 height 30
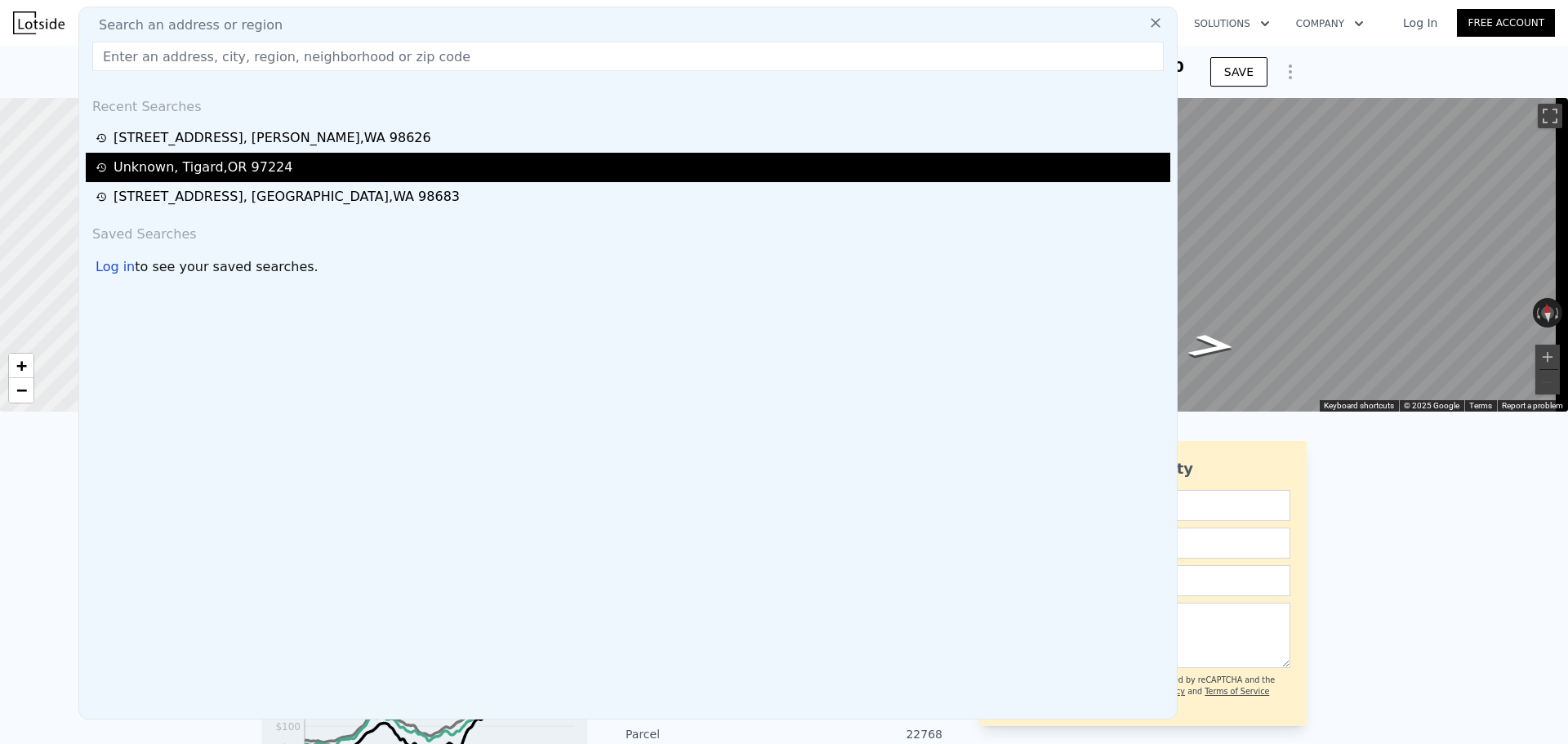
paste input "13801 SE 20th Cir Vancouver, WA 98683"
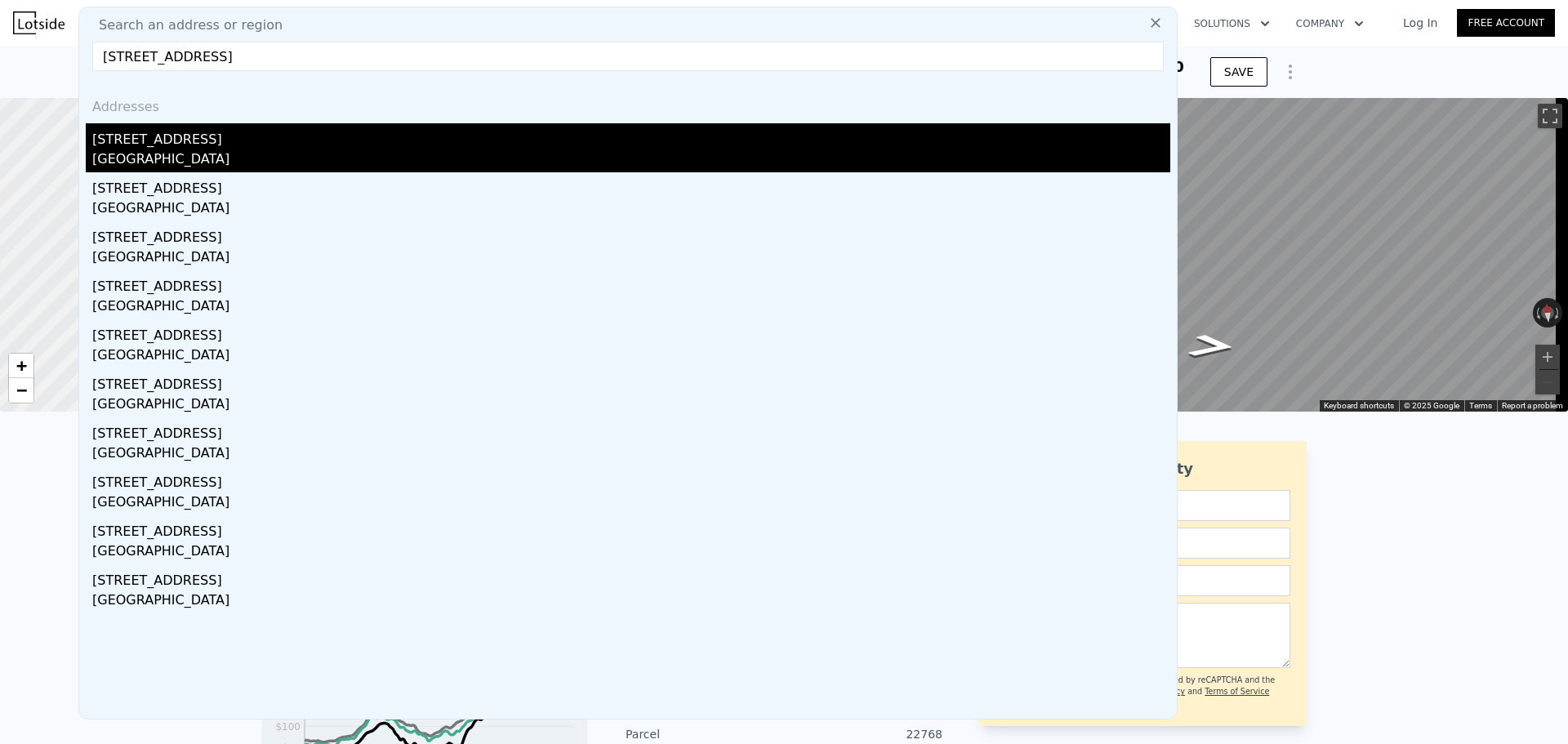
type input "13801 SE 20th Cir Vancouver, WA 98683"
click at [309, 150] on div "Vancouver, WA 98683" at bounding box center [631, 160] width 1078 height 23
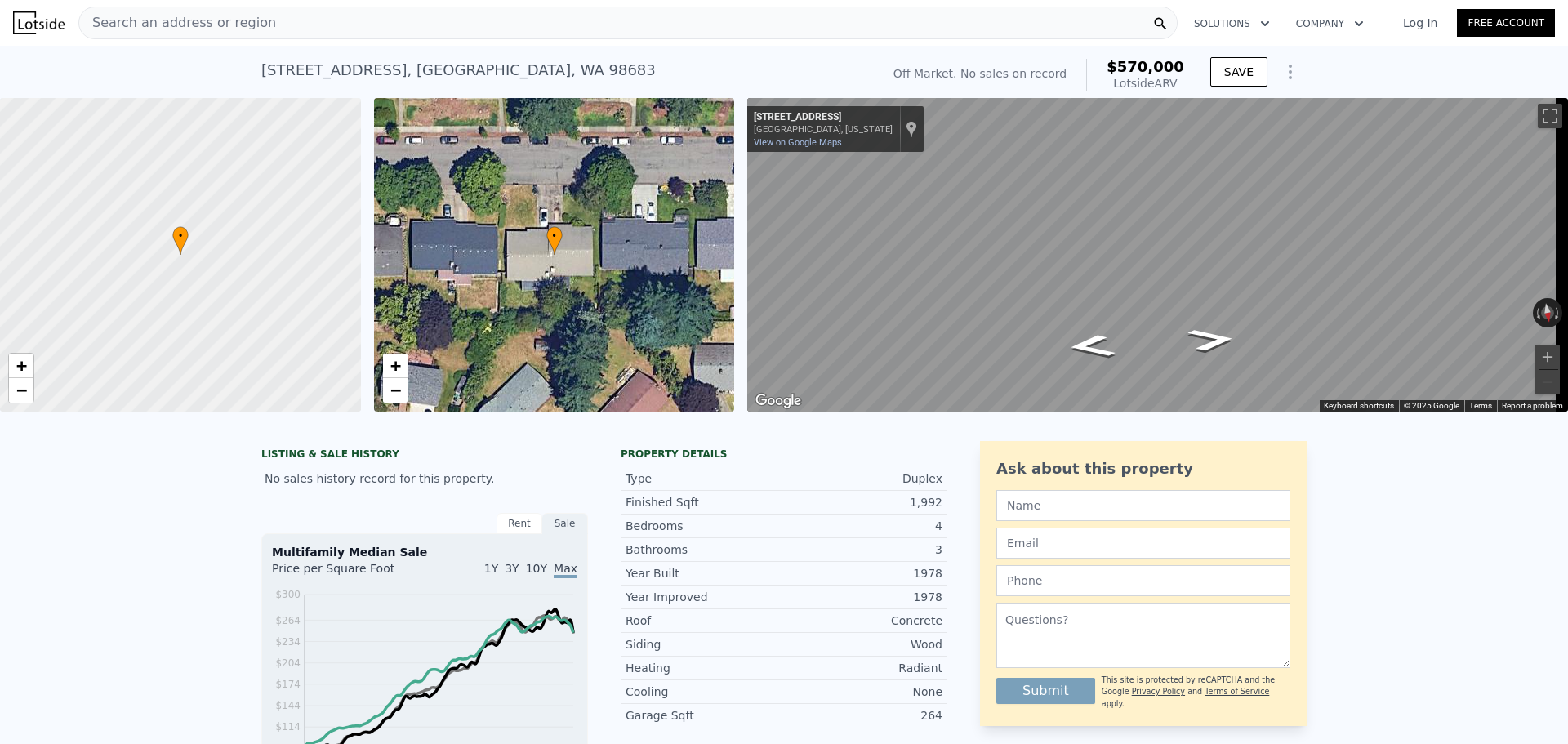
click at [379, 74] on div "13801 SE 20th Cir , Vancouver , WA 98683" at bounding box center [458, 70] width 394 height 23
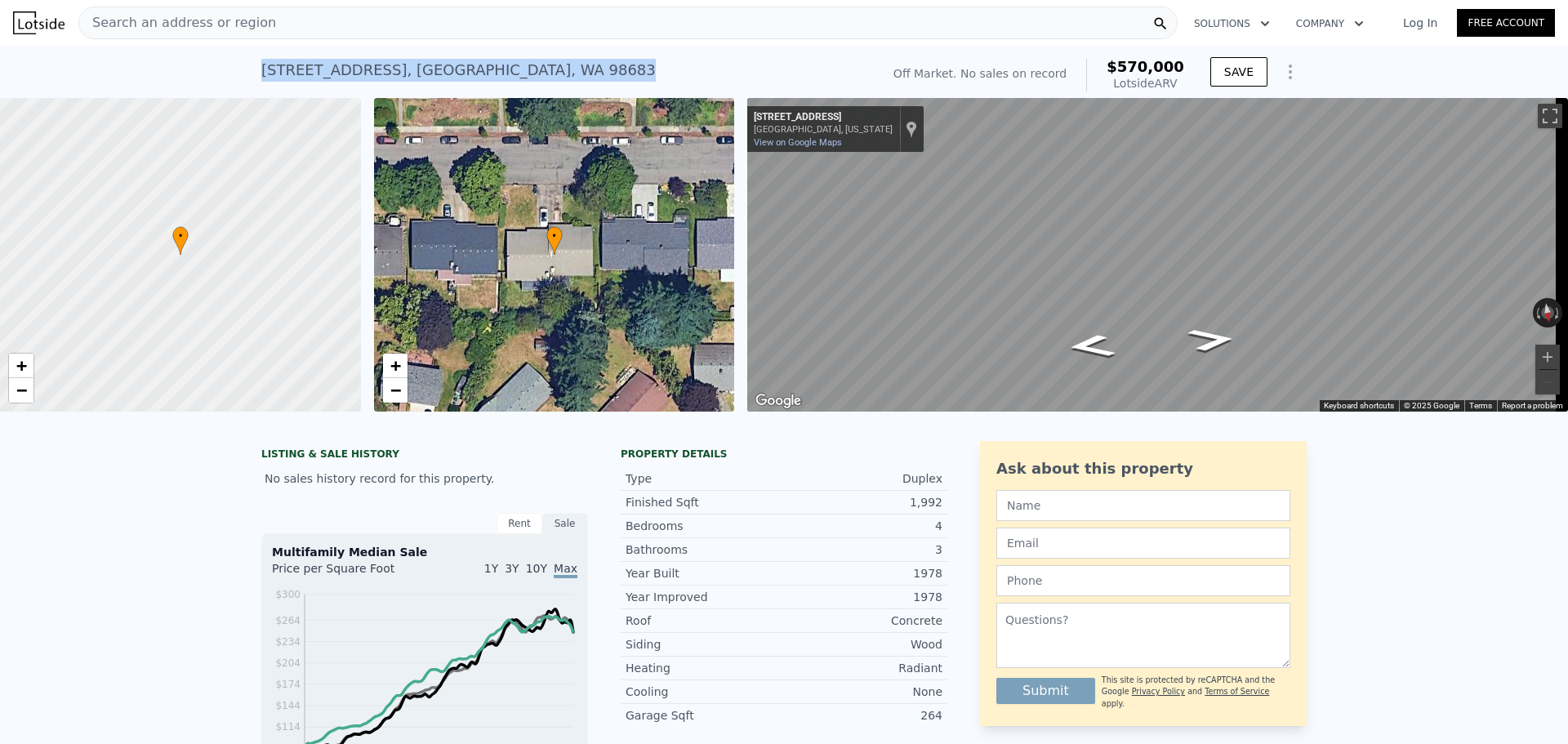
click at [379, 74] on div "13801 SE 20th Cir , Vancouver , WA 98683" at bounding box center [458, 70] width 394 height 23
copy div "13801 SE 20th Cir , Vancouver , WA 98683 No sales on record (~ARV $570k )"
